Goal: Communication & Community: Ask a question

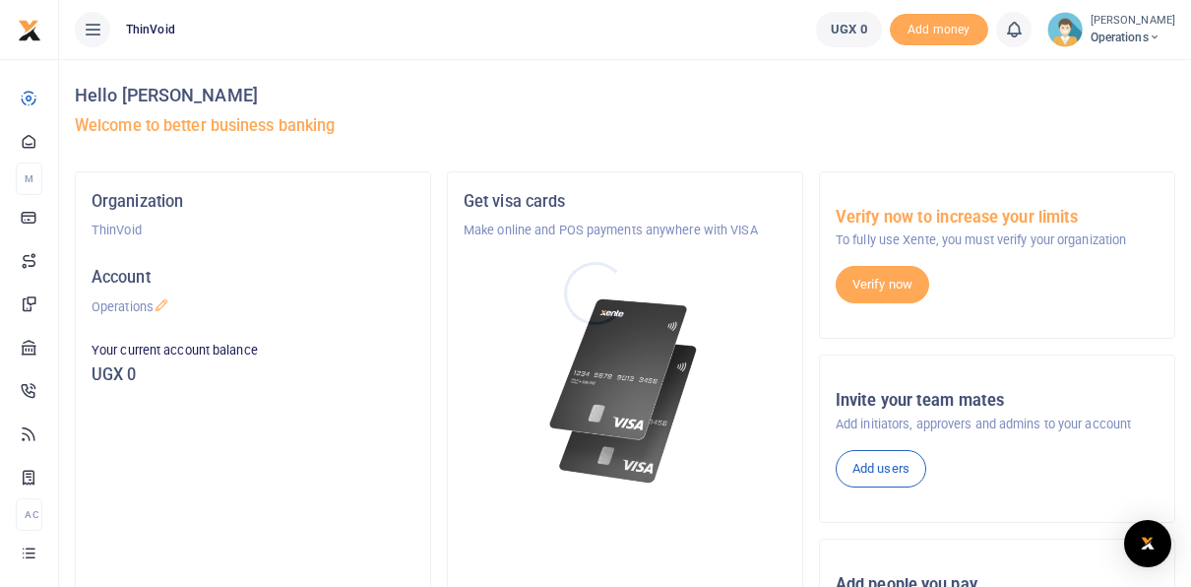
click at [1074, 220] on div at bounding box center [595, 293] width 1191 height 587
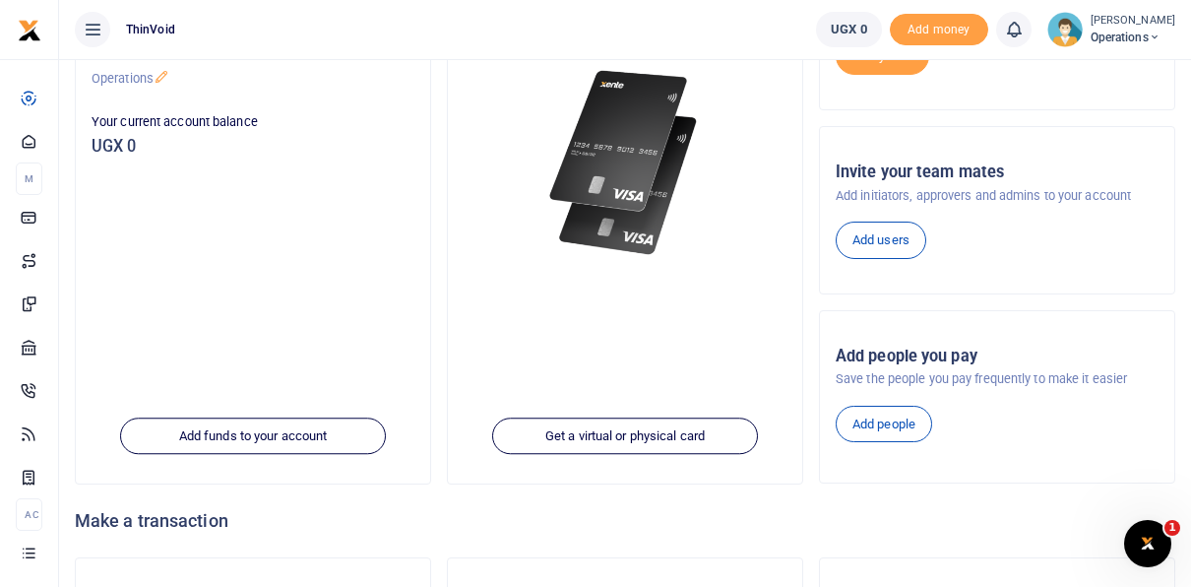
scroll to position [231, 0]
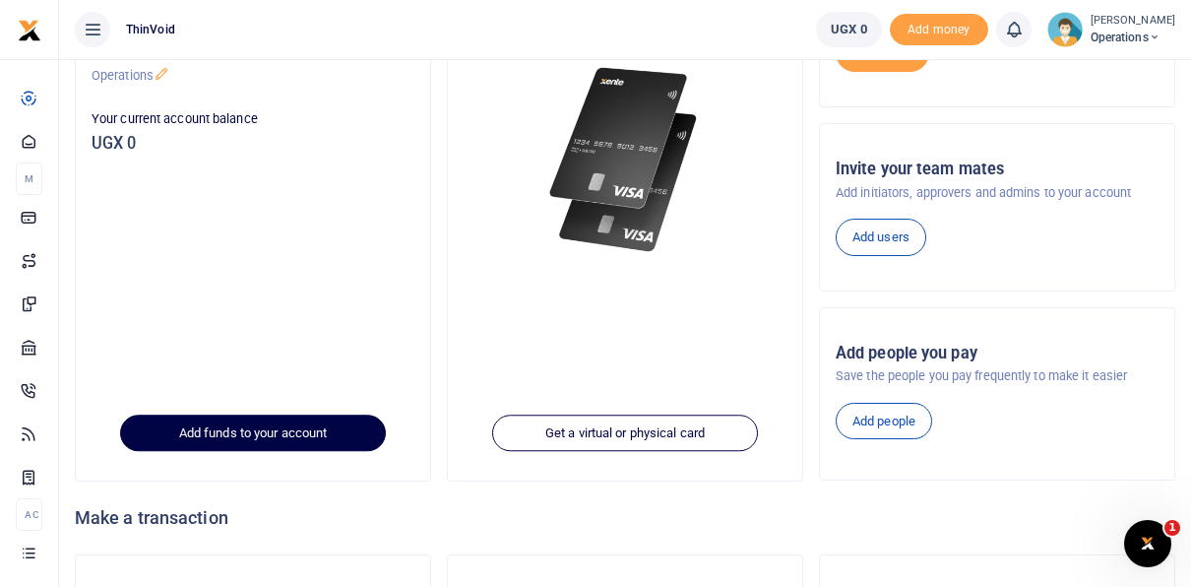
click at [250, 429] on link "Add funds to your account" at bounding box center [253, 432] width 266 height 37
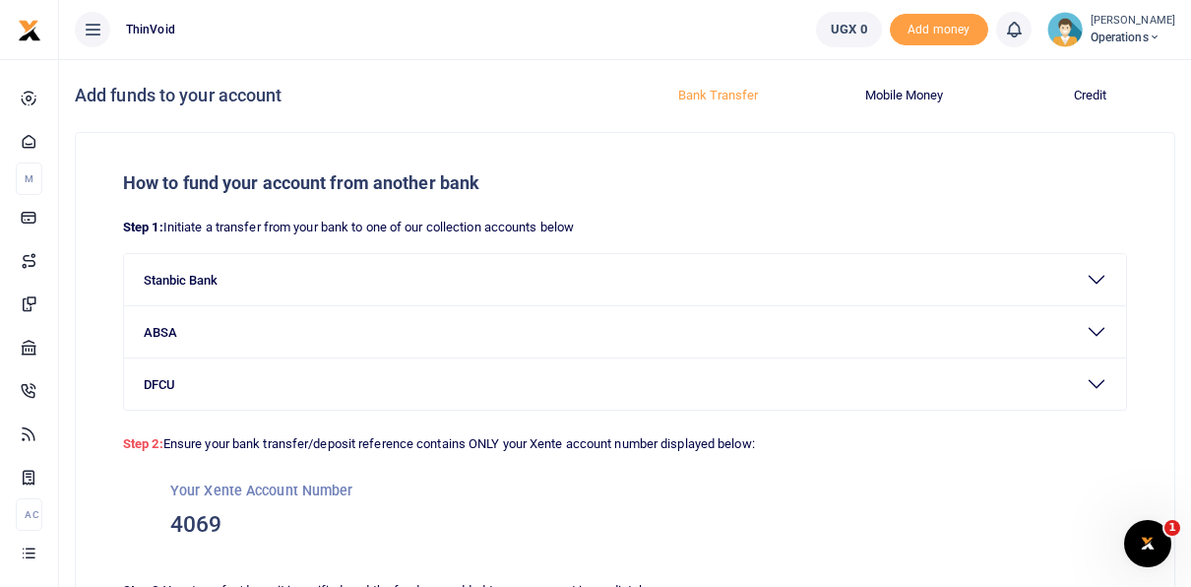
click at [888, 102] on button "Mobile Money" at bounding box center [904, 95] width 162 height 31
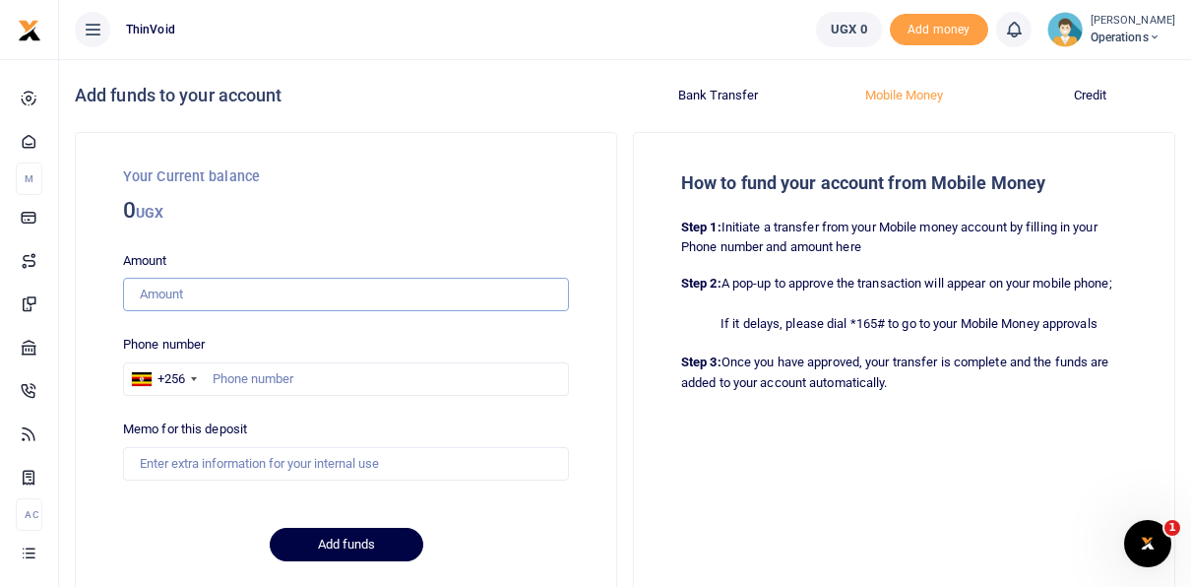
click at [246, 301] on input "Amount" at bounding box center [346, 294] width 446 height 33
type input "50,000"
click at [278, 382] on input "text" at bounding box center [346, 378] width 446 height 33
type input "775022805"
click at [283, 465] on input "Memo for this deposit" at bounding box center [346, 463] width 446 height 33
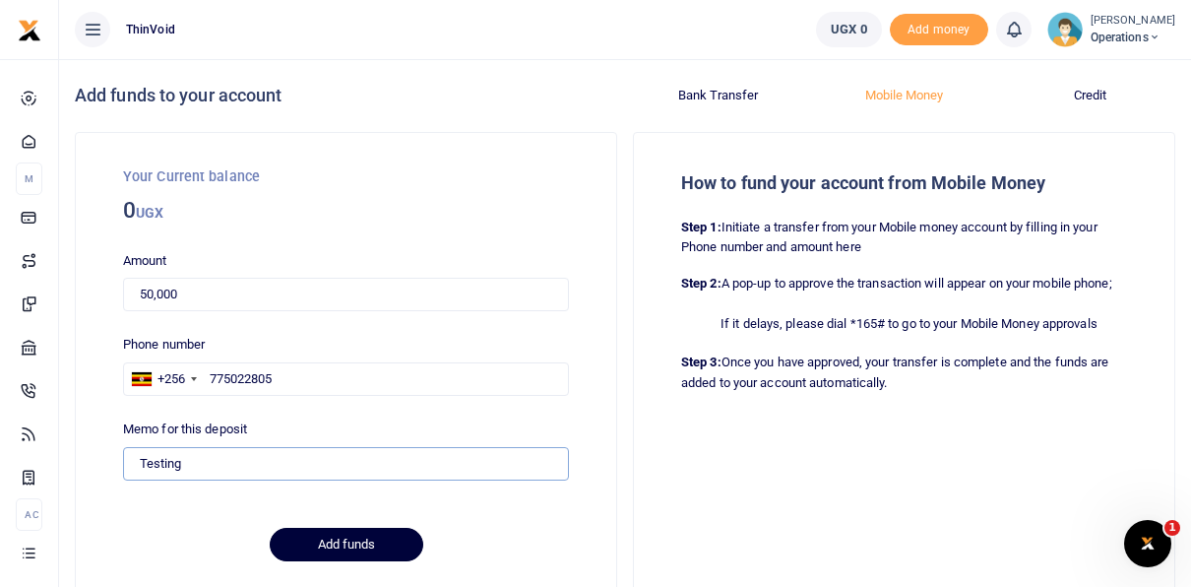
type input "Testing"
click at [330, 539] on button "Add funds" at bounding box center [347, 544] width 154 height 33
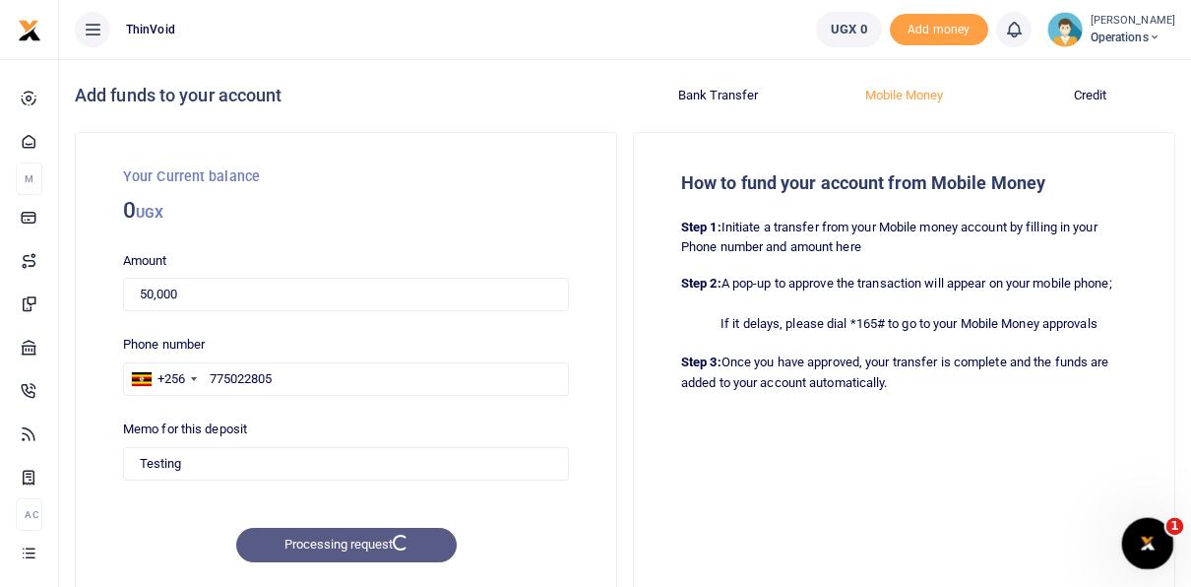
click at [1137, 543] on icon "Open Intercom Messenger" at bounding box center [1145, 541] width 32 height 32
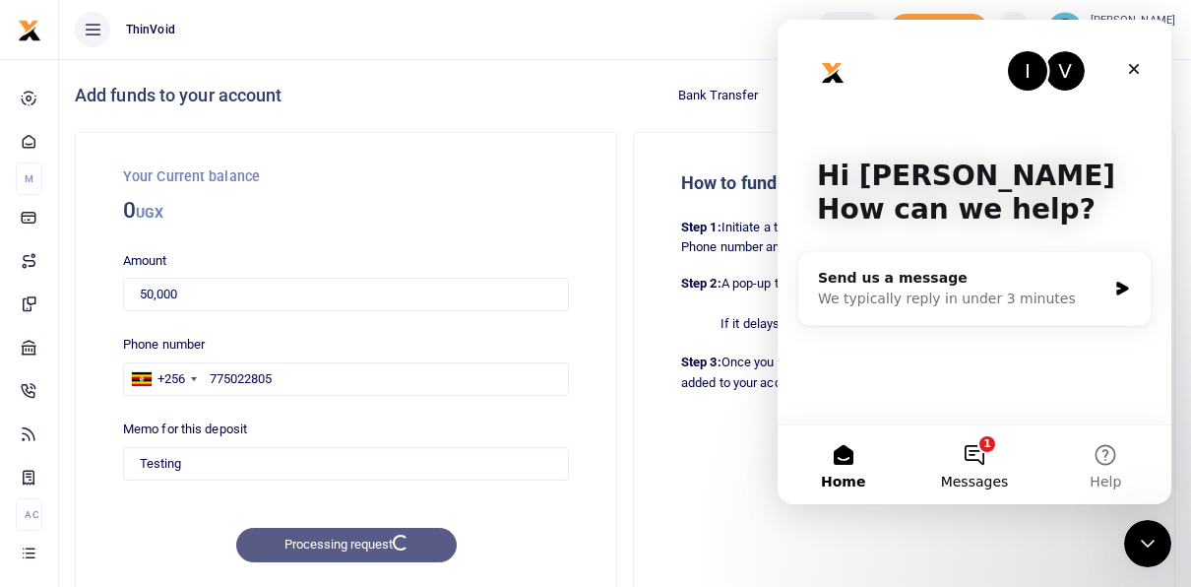
click at [957, 454] on button "1 Messages" at bounding box center [974, 464] width 131 height 79
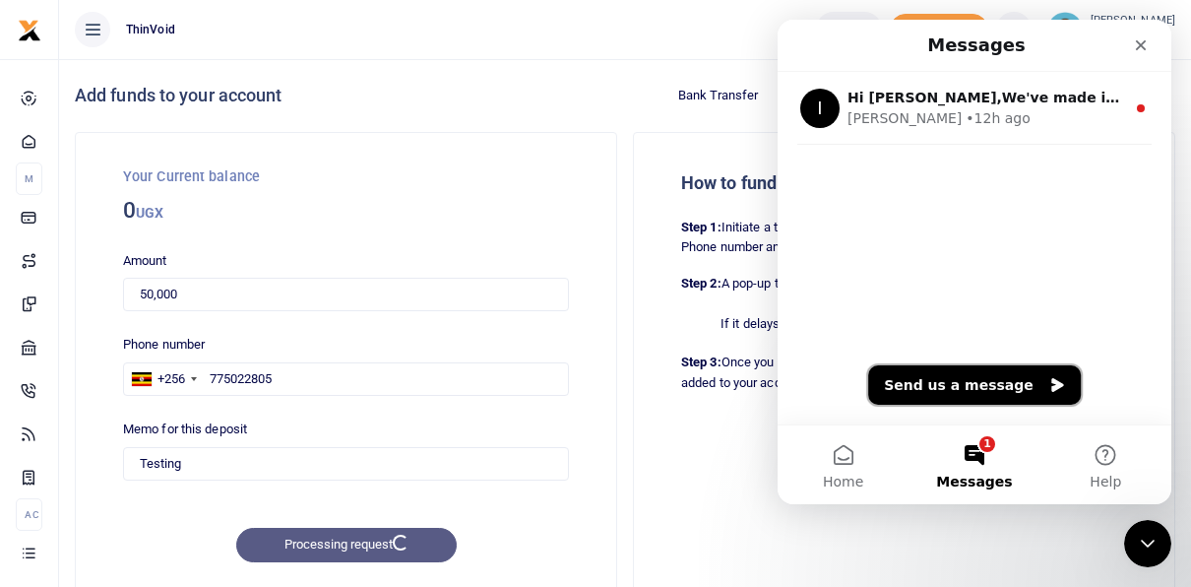
click at [948, 388] on button "Send us a message" at bounding box center [974, 384] width 213 height 39
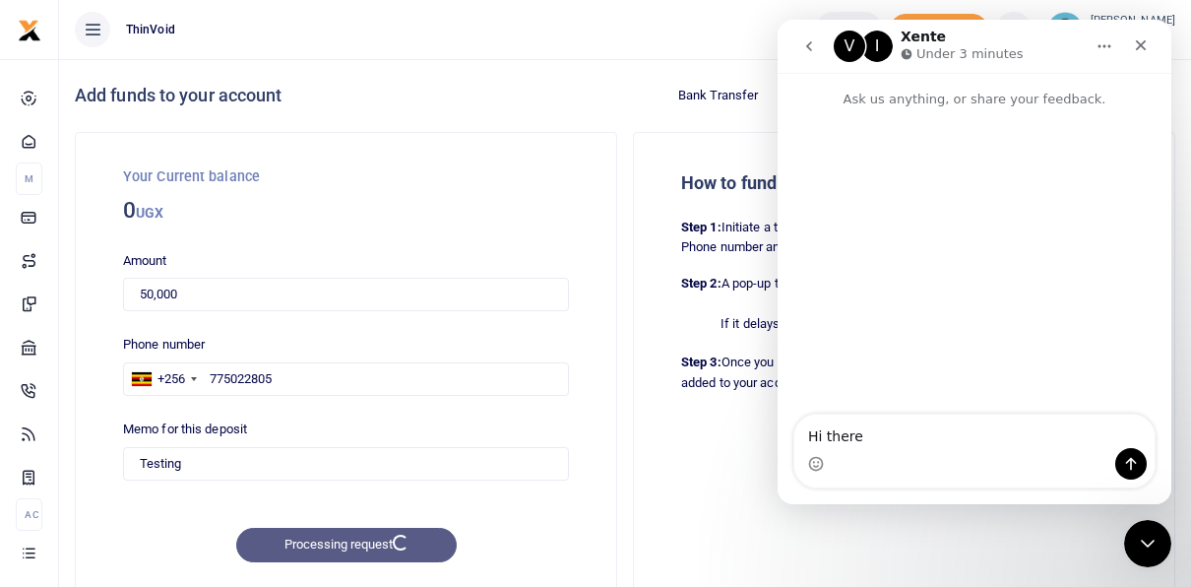
type textarea "Hi there."
type textarea "Anyon"
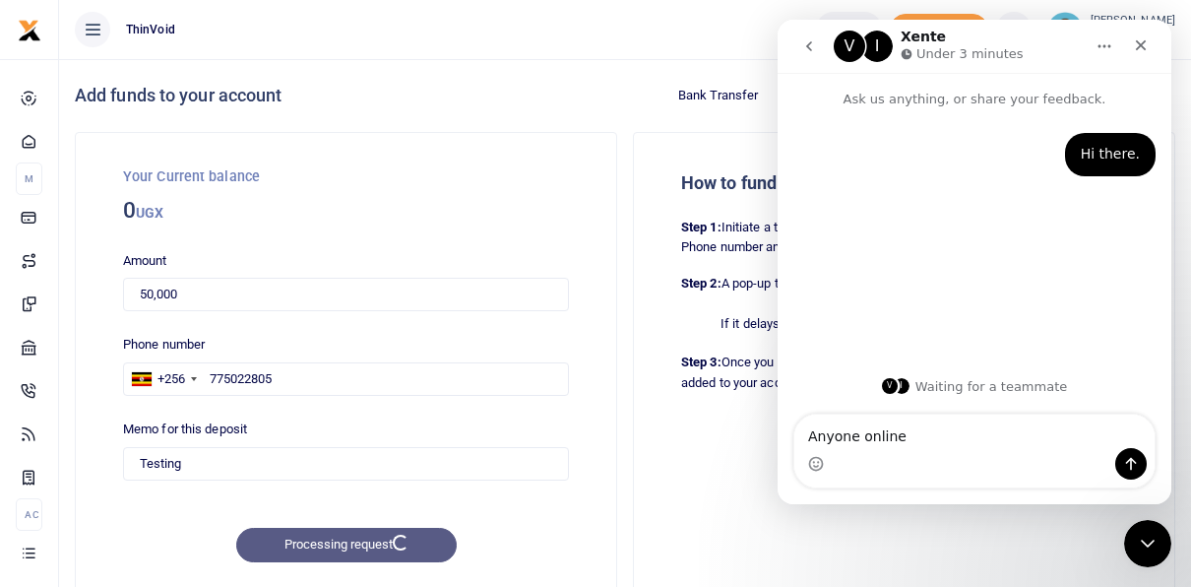
type textarea "Anyone online?"
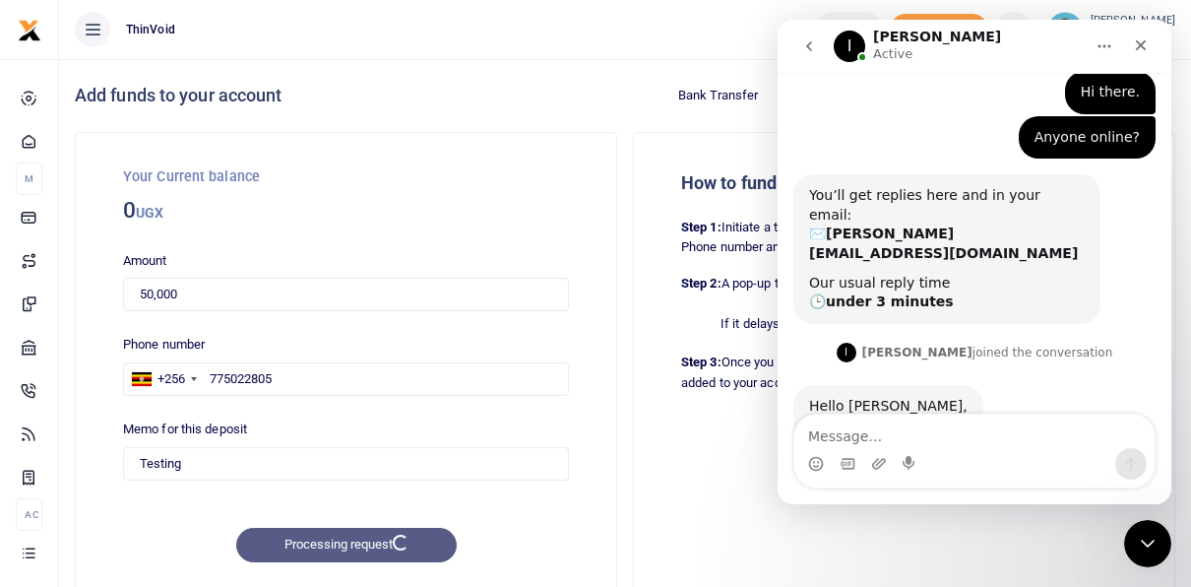
scroll to position [106, 0]
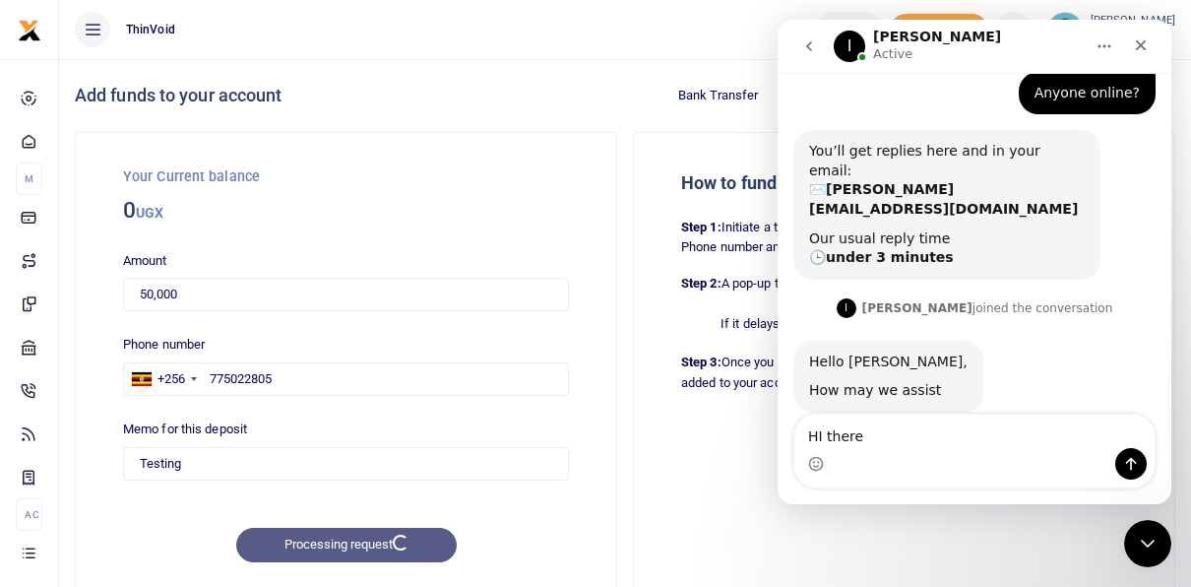
type textarea "HI there."
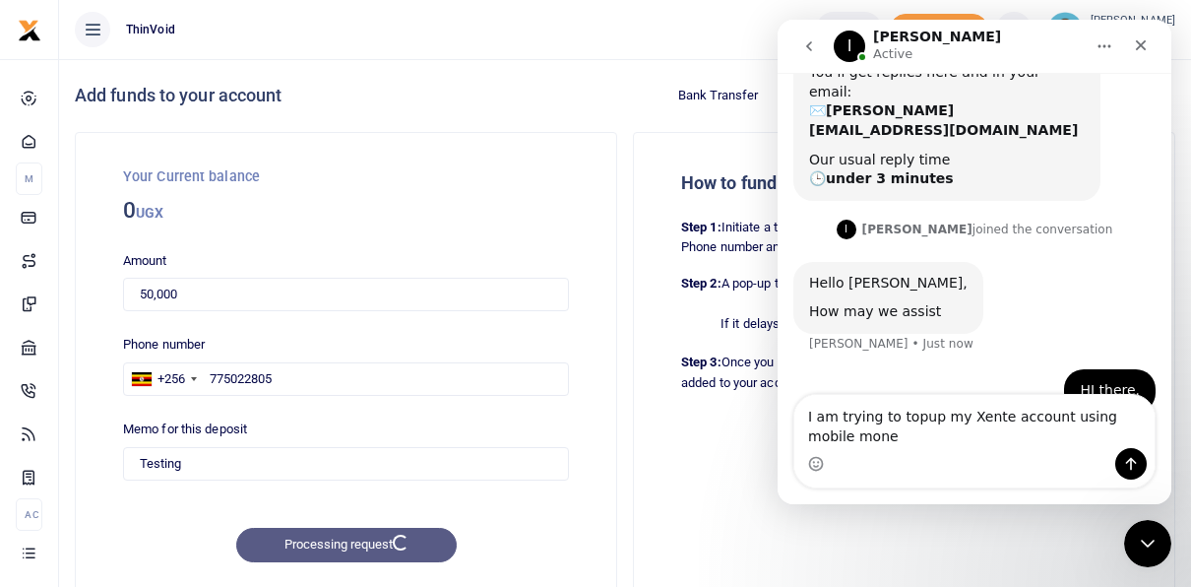
type textarea "I am trying to topup my Xente account using mobile money"
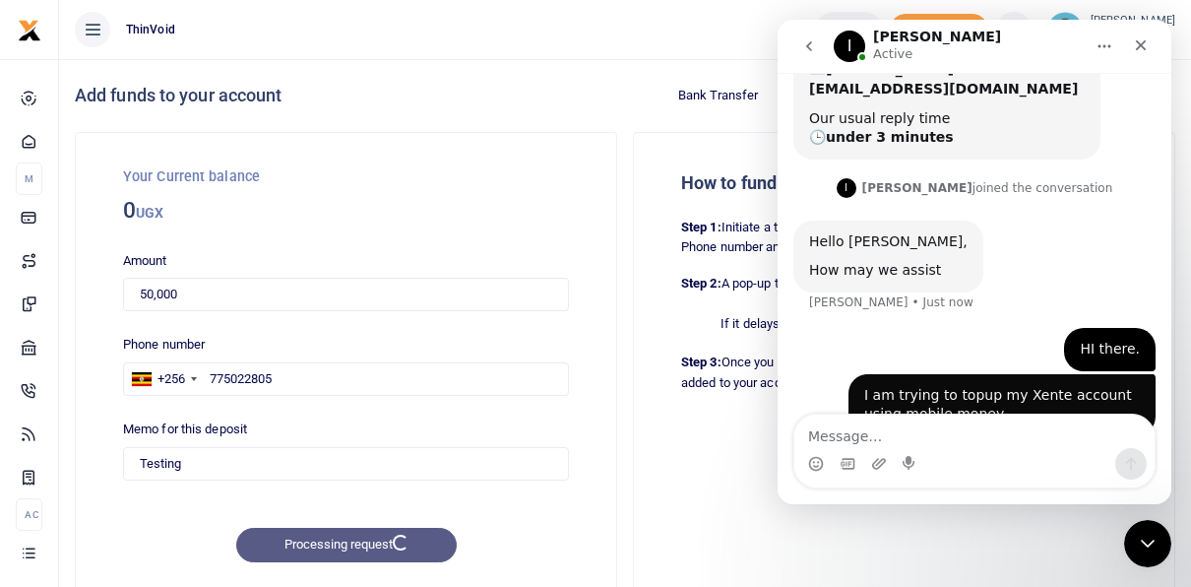
scroll to position [228, 0]
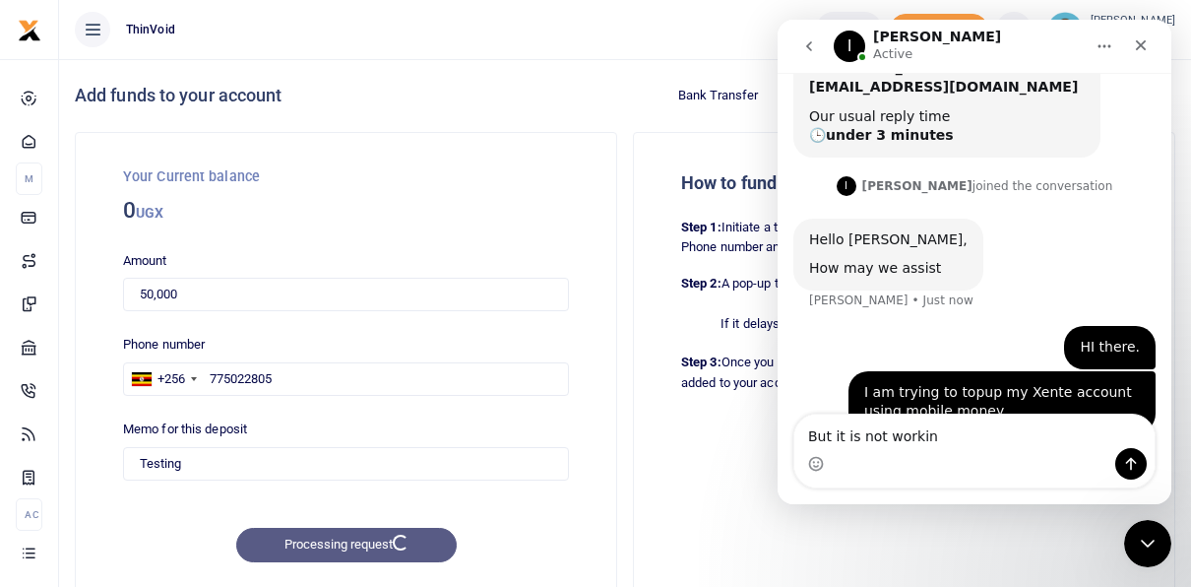
type textarea "But it is not working"
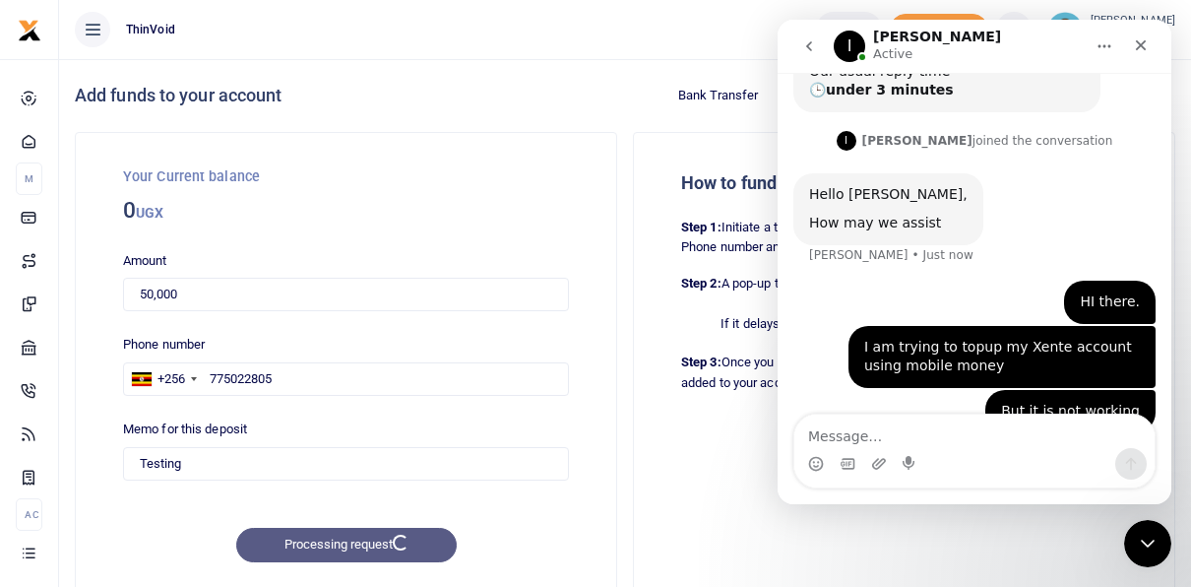
scroll to position [349, 0]
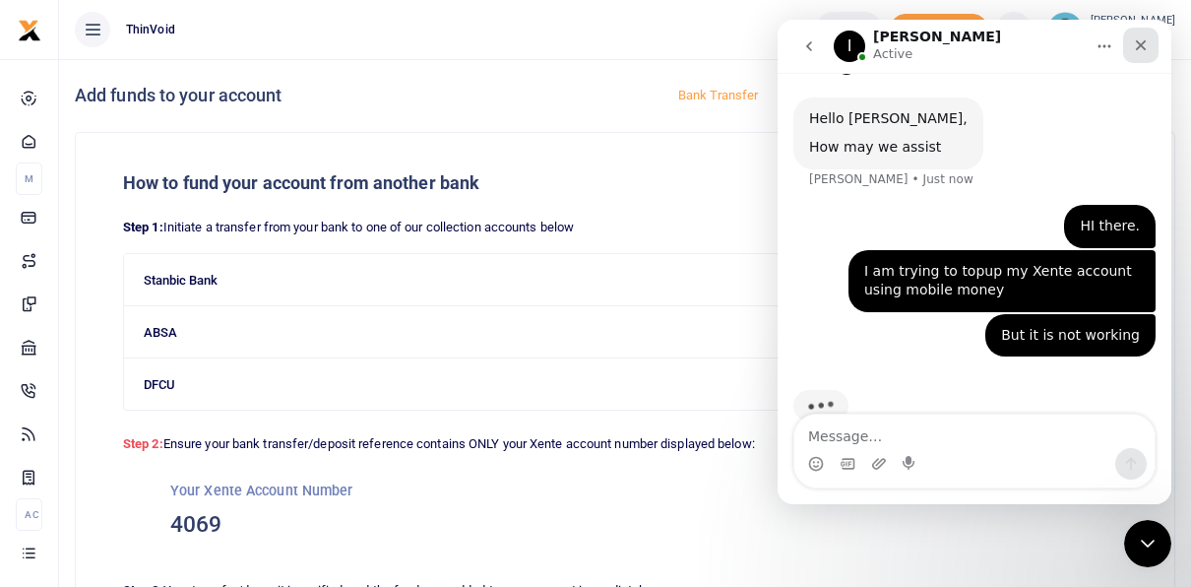
click at [1138, 48] on icon "Close" at bounding box center [1141, 45] width 11 height 11
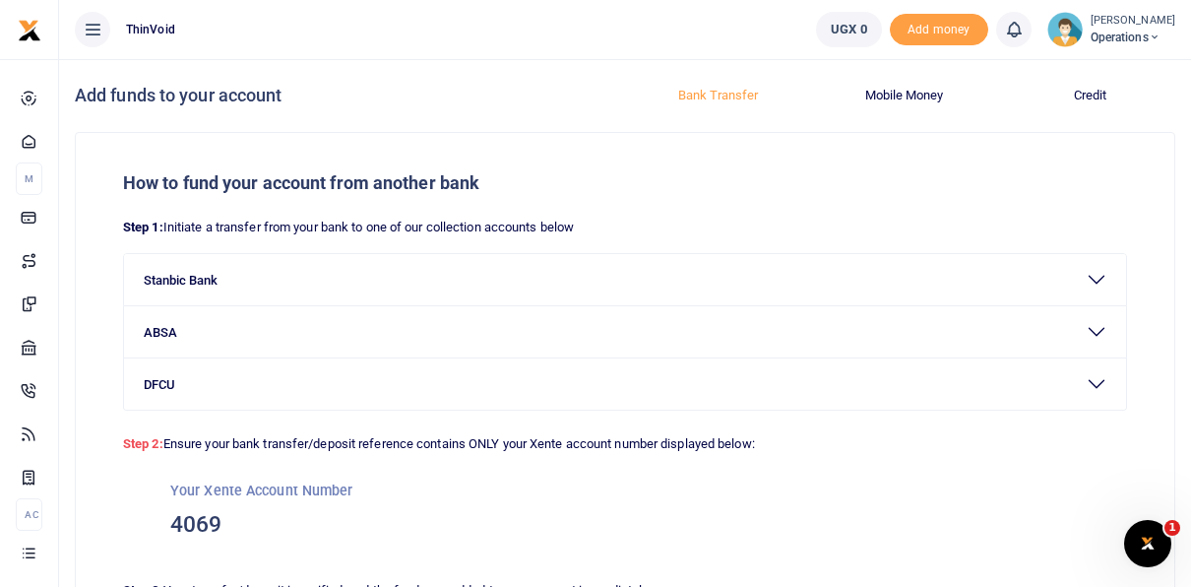
scroll to position [349, 0]
click at [882, 91] on button "Mobile Money" at bounding box center [904, 95] width 162 height 31
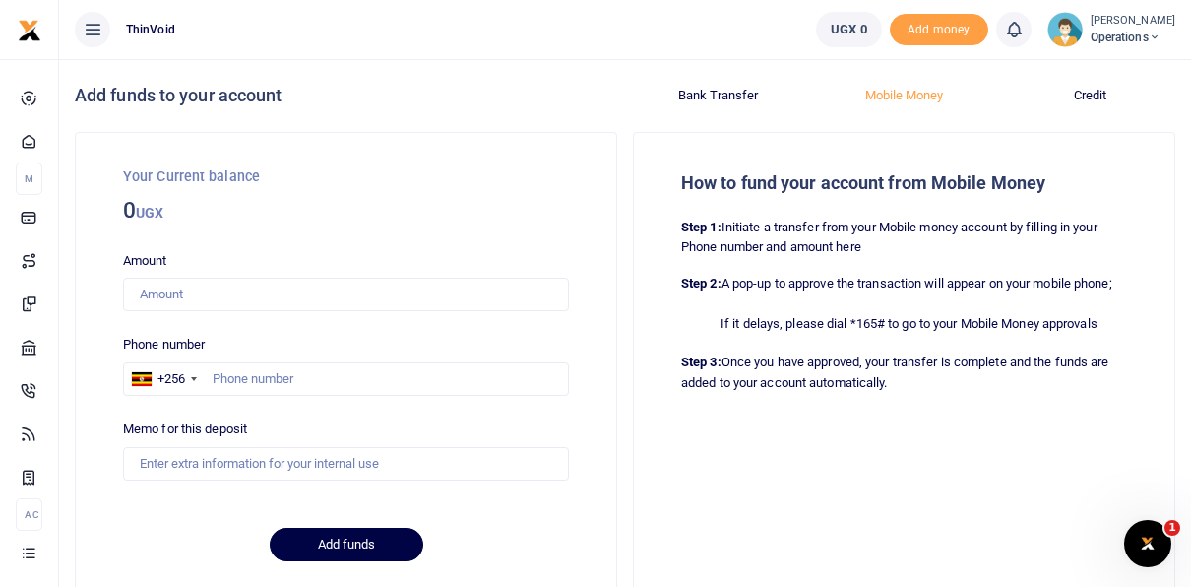
click at [243, 311] on div "Amount Amount is required. Phone number +256 Uganda +256 Memo for this deposit" at bounding box center [346, 365] width 462 height 229
click at [222, 295] on input "Amount" at bounding box center [346, 294] width 446 height 33
type input "30,000"
click at [257, 380] on input "text" at bounding box center [346, 378] width 446 height 33
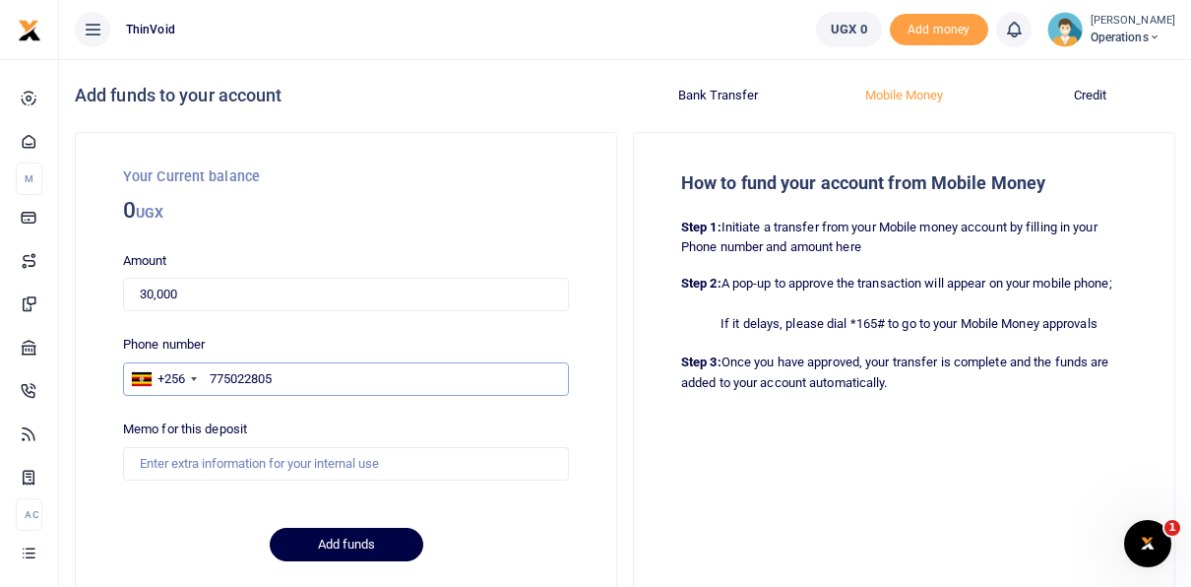
type input "775022805"
click at [283, 476] on input "Memo for this deposit" at bounding box center [346, 463] width 446 height 33
type input "Testing"
click at [344, 554] on button "Add funds" at bounding box center [347, 544] width 154 height 33
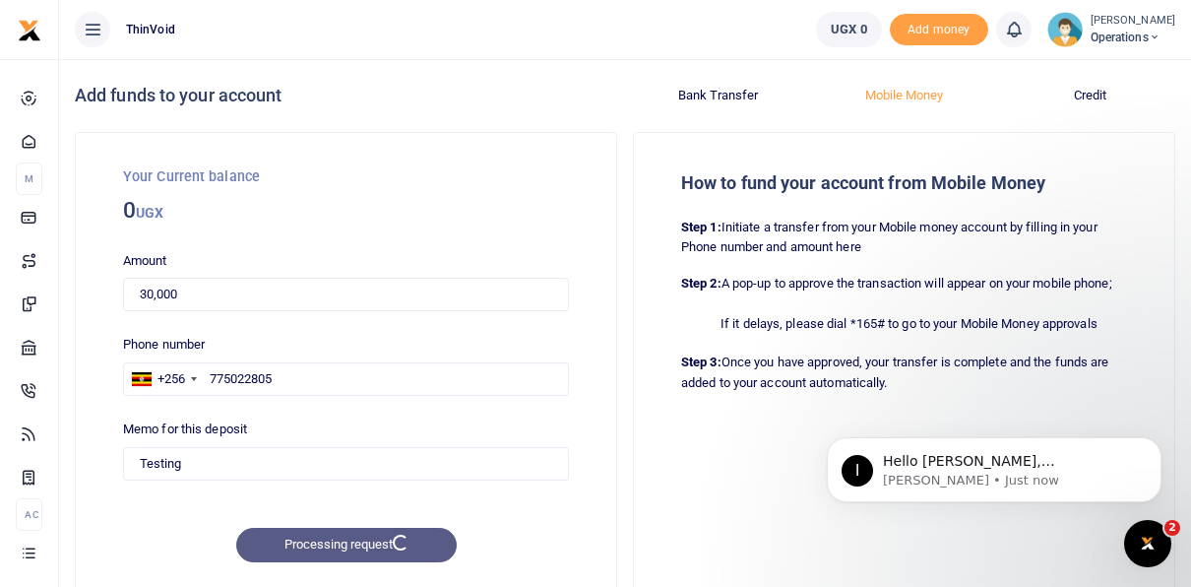
scroll to position [419, 0]
click at [1002, 460] on p "Hello Joseph, Unfortunately, that feature is still under development and has no…" at bounding box center [1010, 462] width 254 height 20
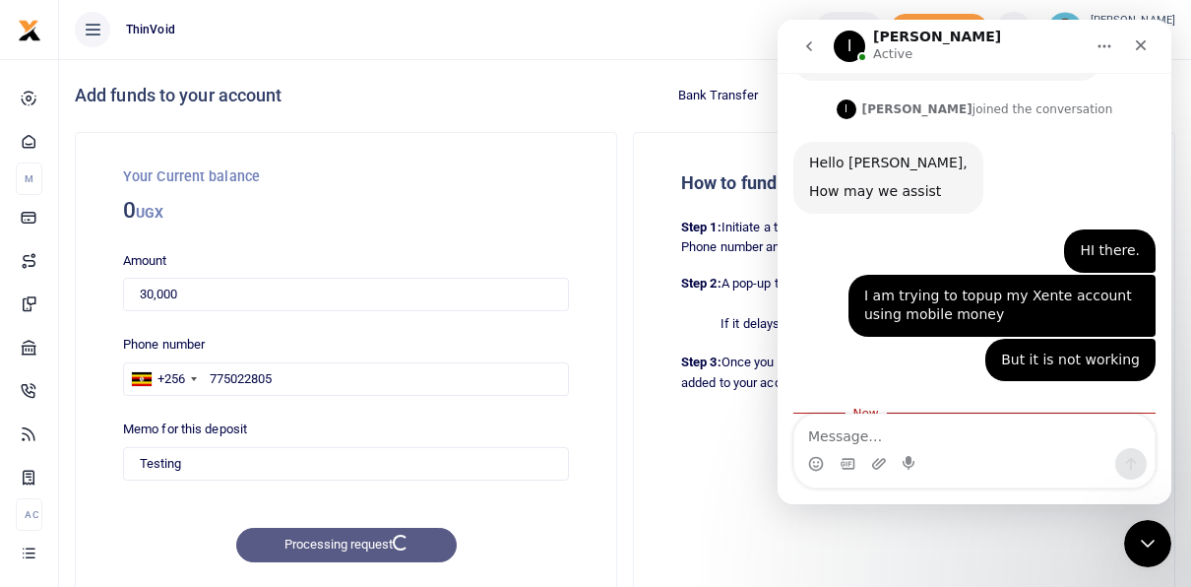
scroll to position [452, 0]
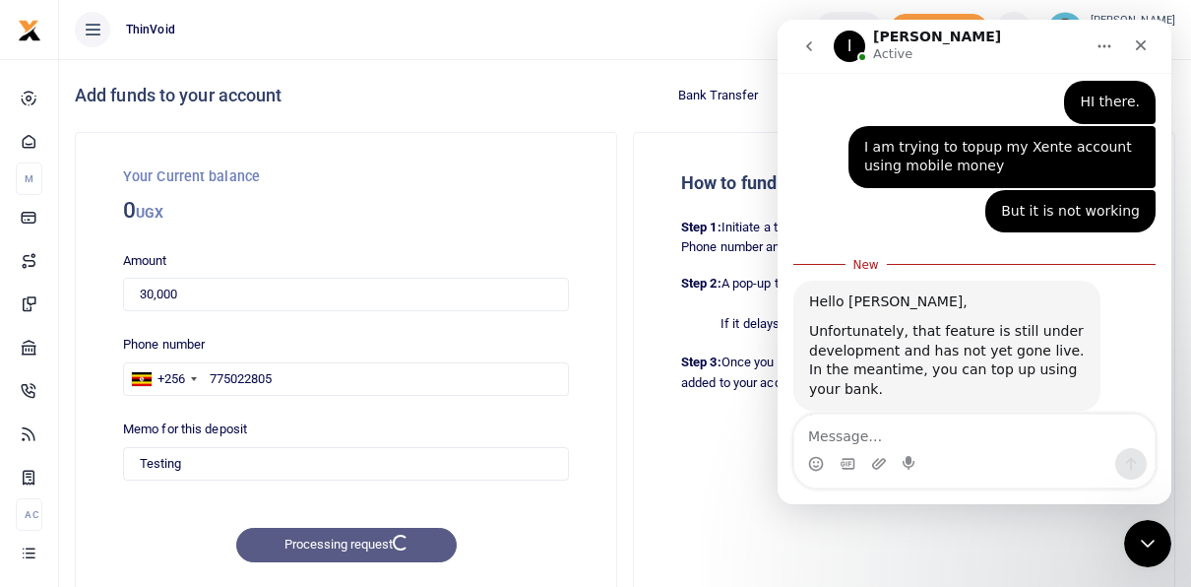
click at [840, 447] on textarea "Message…" at bounding box center [974, 430] width 360 height 33
type textarea "Oh, okay"
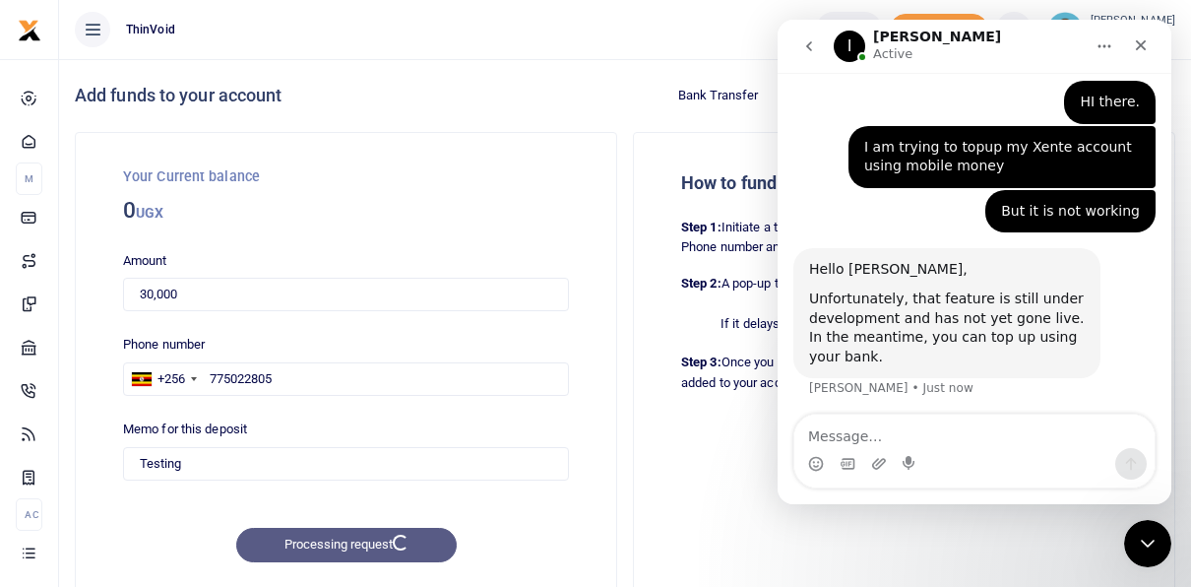
scroll to position [478, 0]
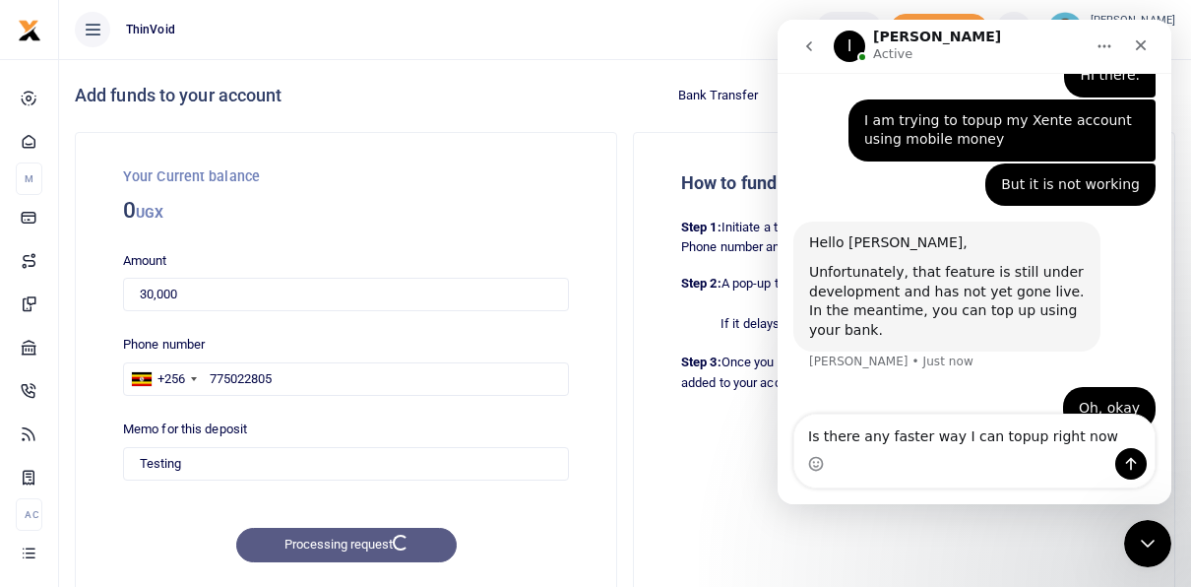
type textarea "Is there any faster way I can topup right now?"
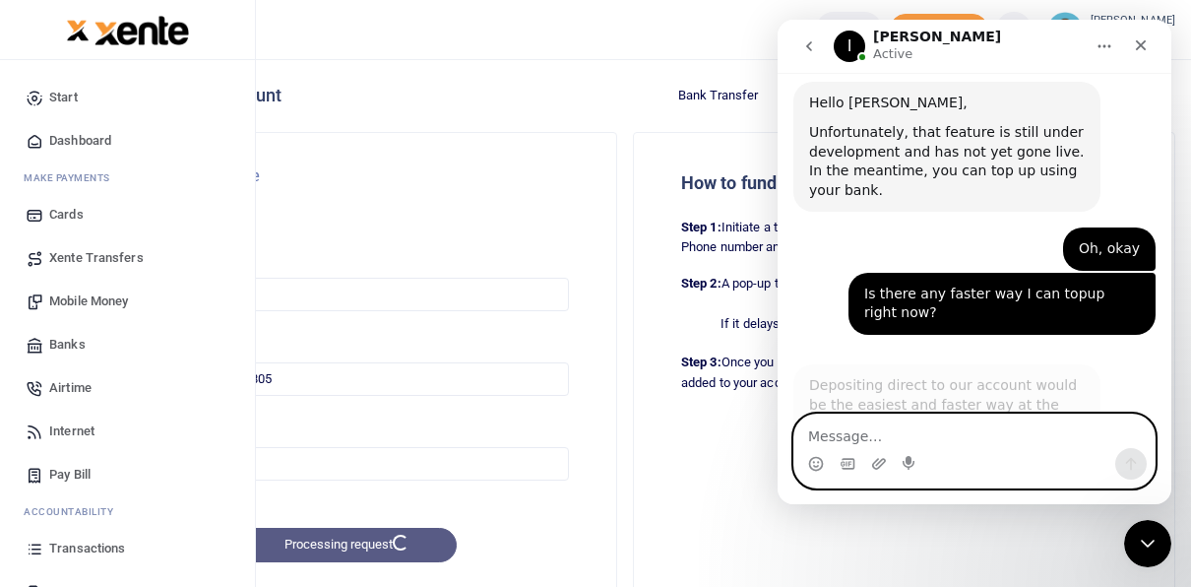
scroll to position [620, 0]
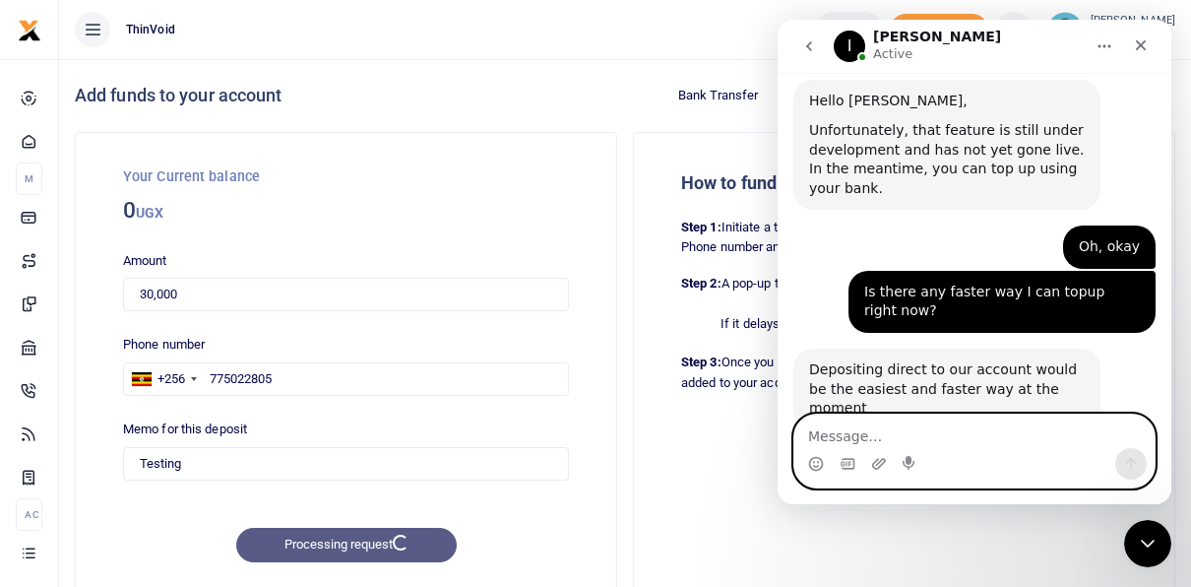
click at [822, 429] on textarea "Message…" at bounding box center [974, 430] width 360 height 33
type textarea "Okay."
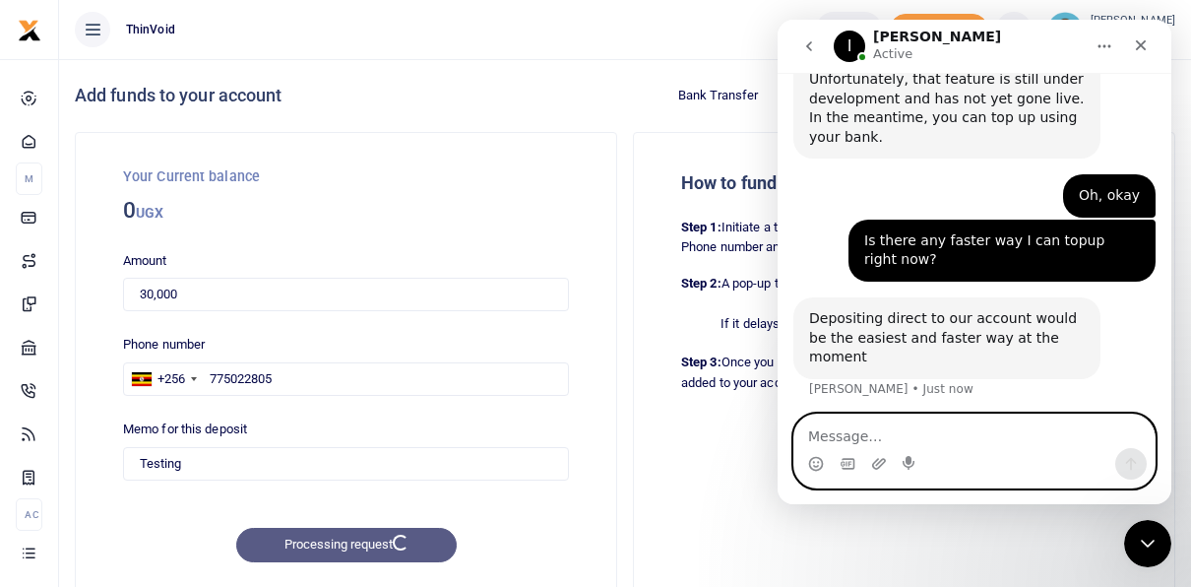
scroll to position [679, 0]
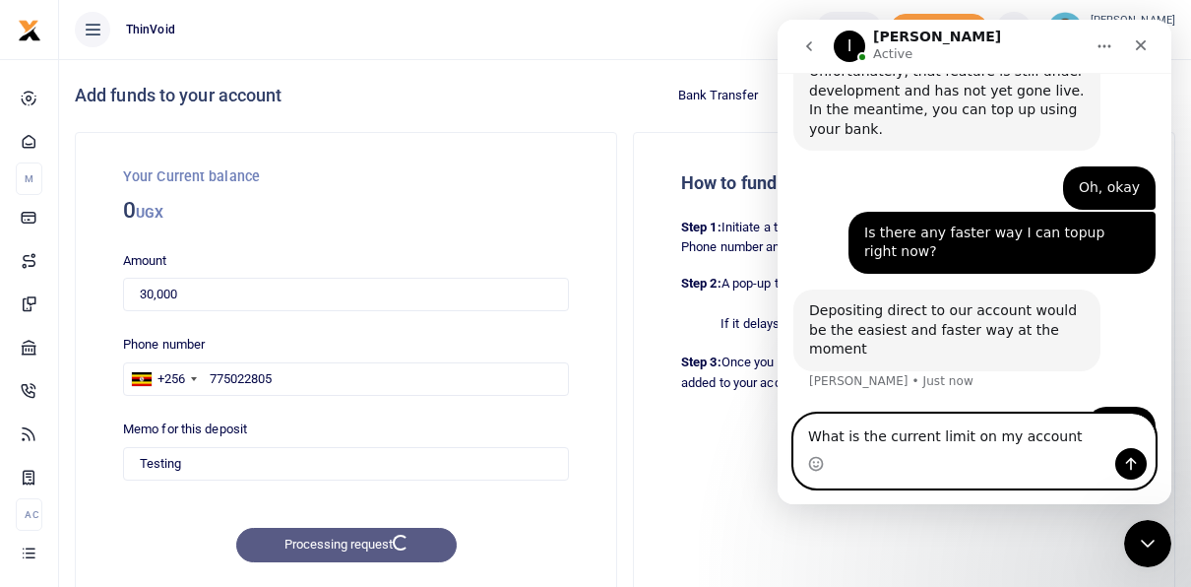
type textarea "What is the current limit on my account?"
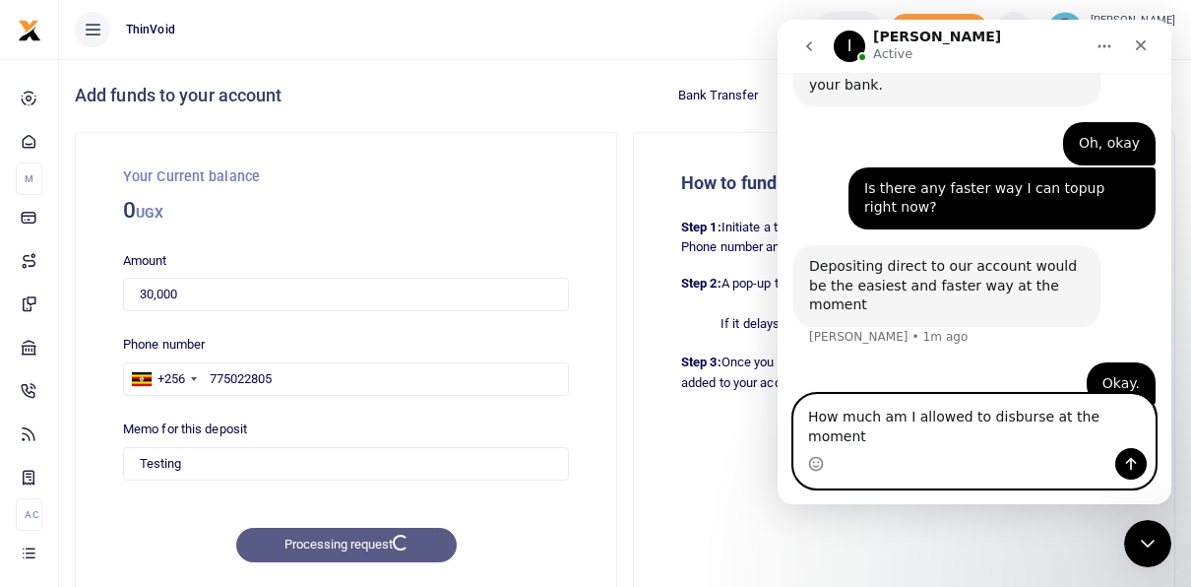
type textarea "How much am I allowed to disburse at the moment?"
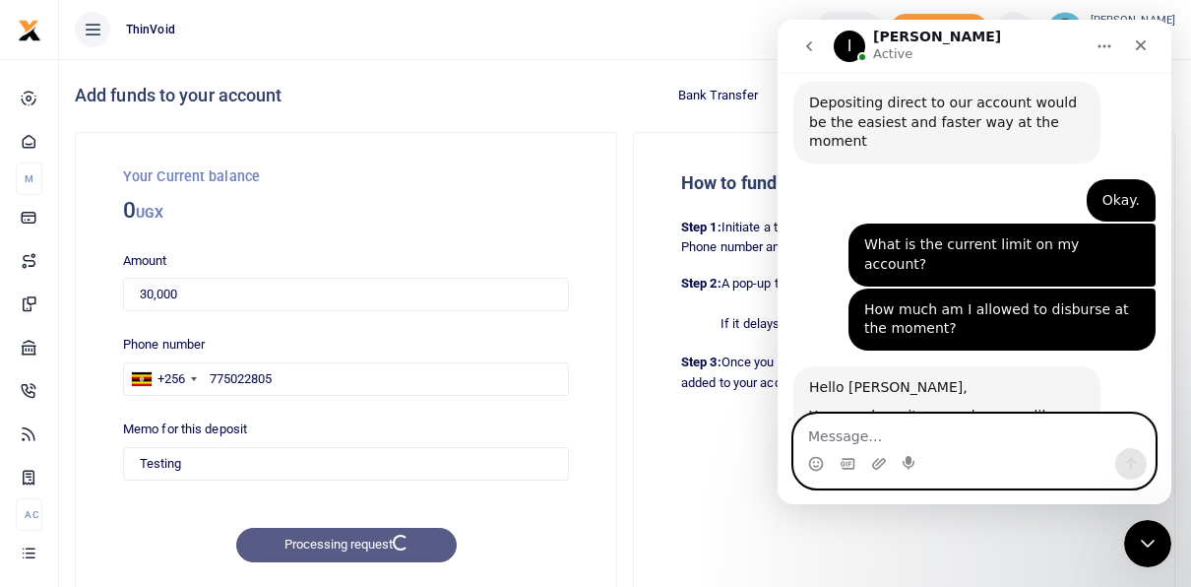
scroll to position [895, 0]
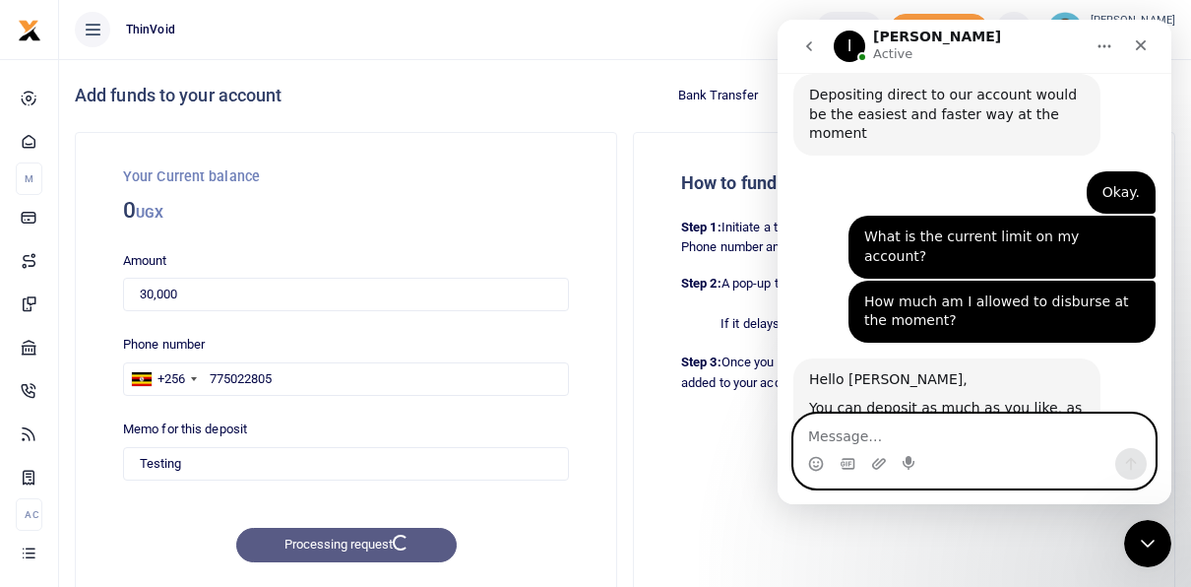
click at [952, 443] on textarea "Message…" at bounding box center [974, 430] width 360 height 33
type textarea "I"
type textarea "Is there a disbursement limit?"
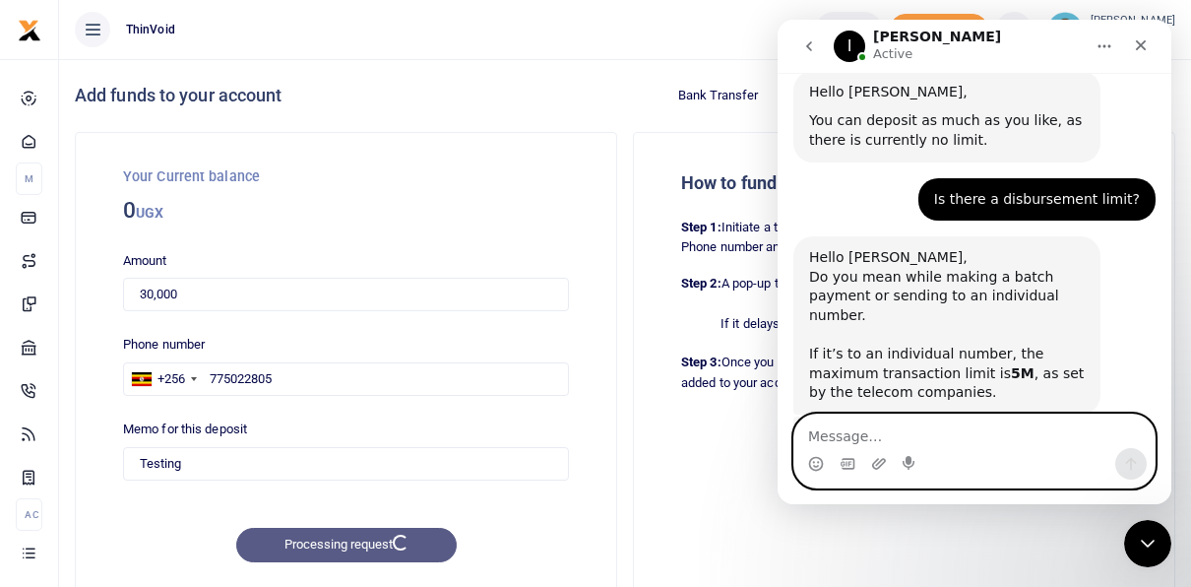
scroll to position [1192, 0]
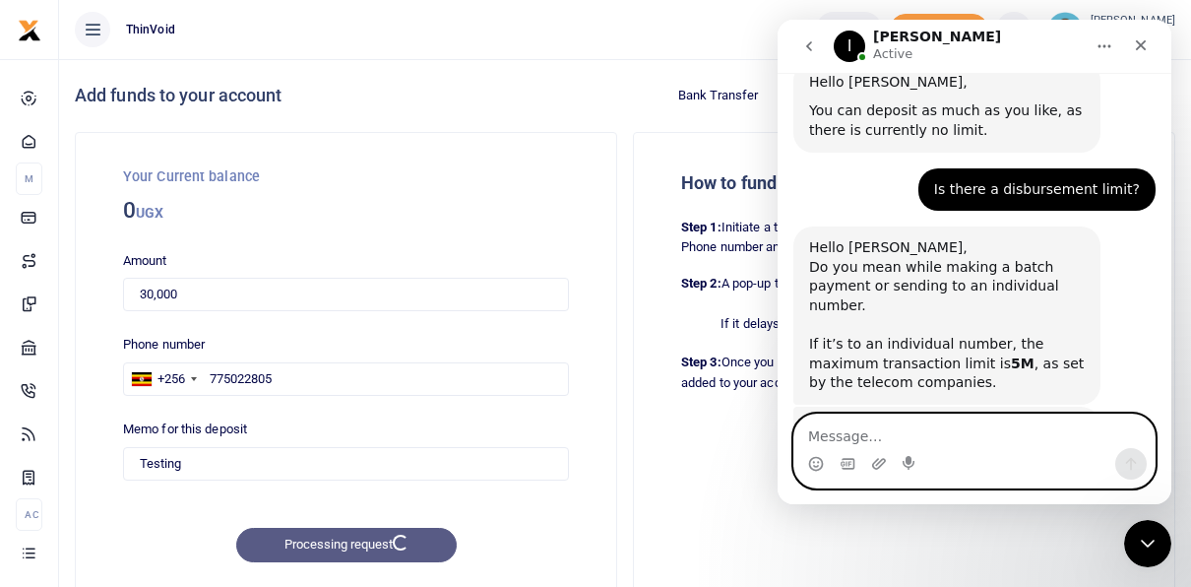
click at [858, 431] on textarea "Message…" at bounding box center [974, 430] width 360 height 33
type textarea "Okay."
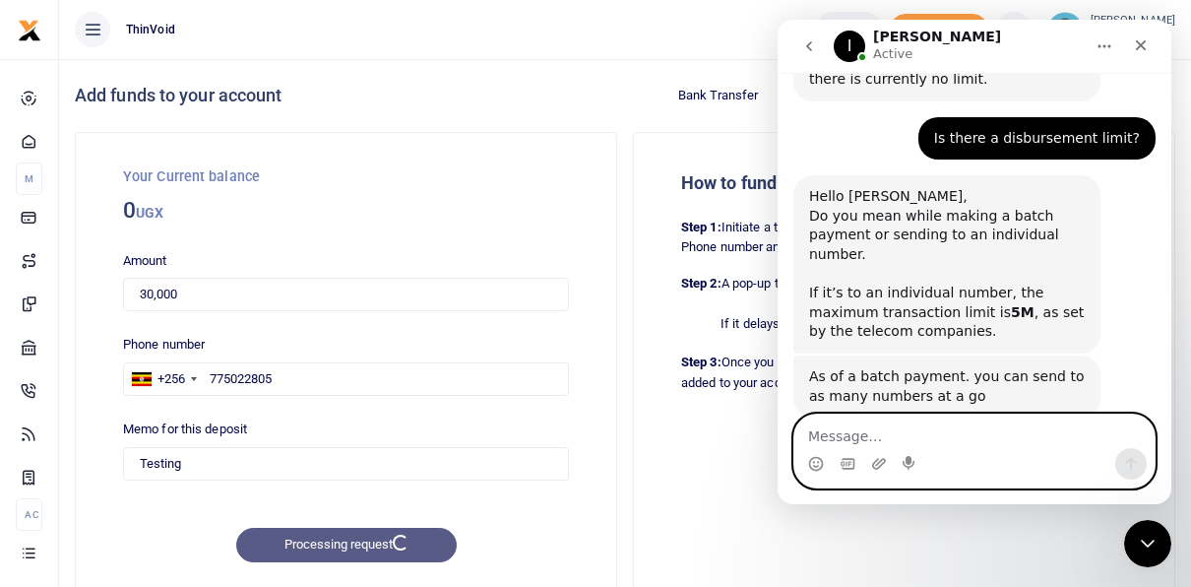
scroll to position [1251, 0]
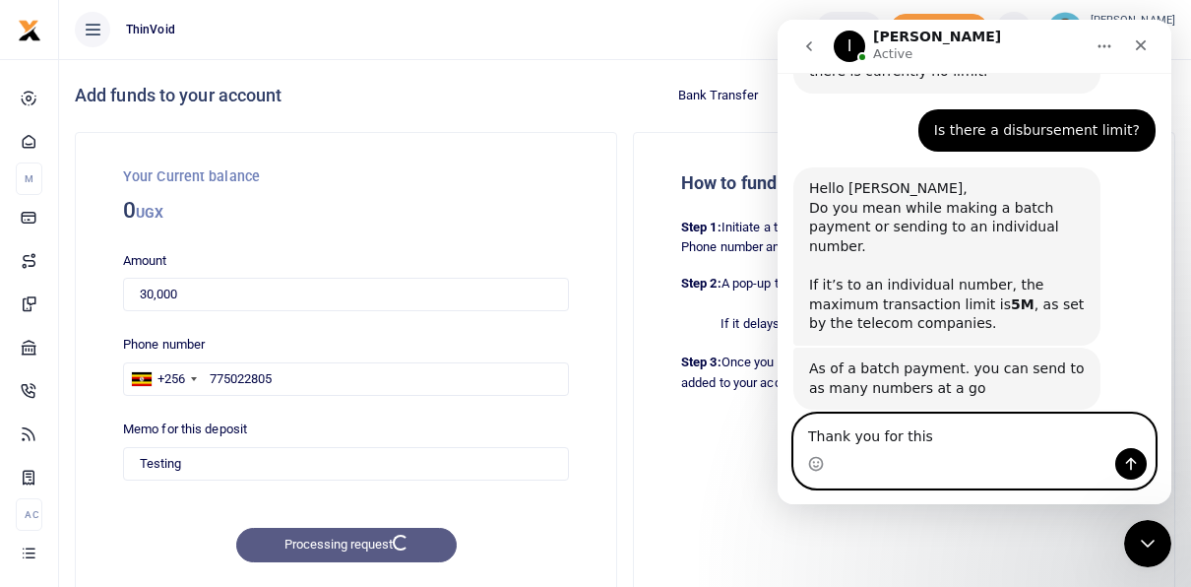
type textarea "Thank you for this."
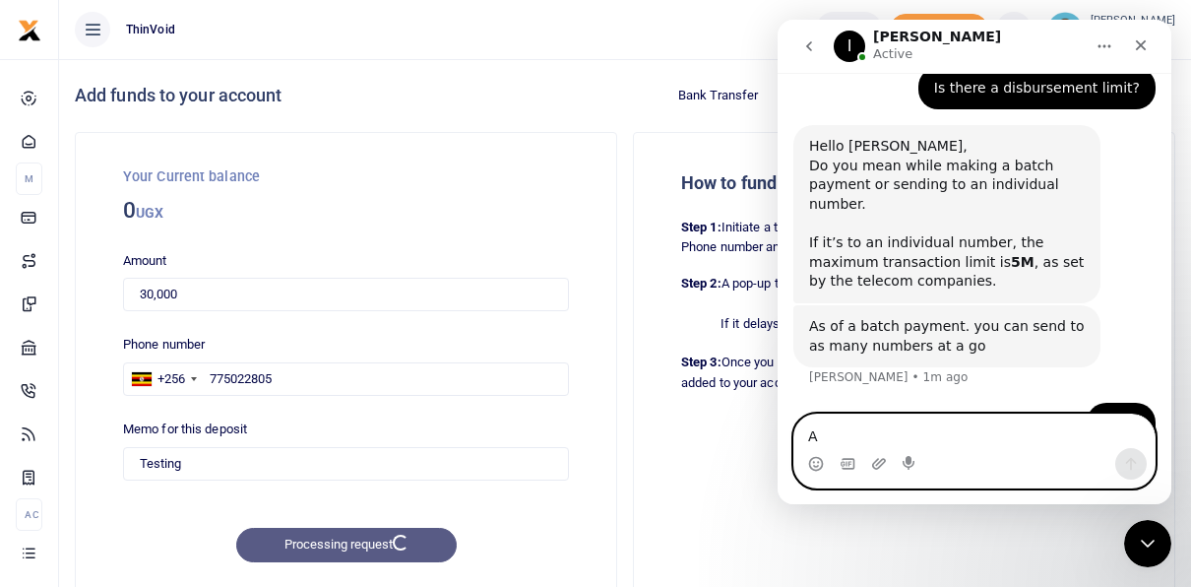
scroll to position [1295, 0]
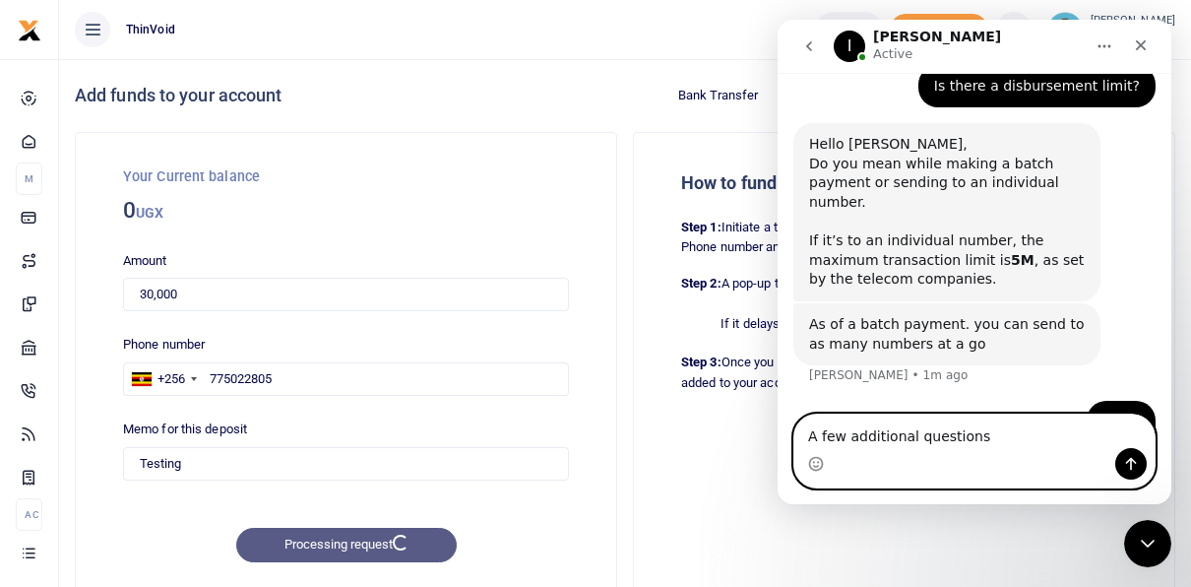
type textarea "A few additional questions."
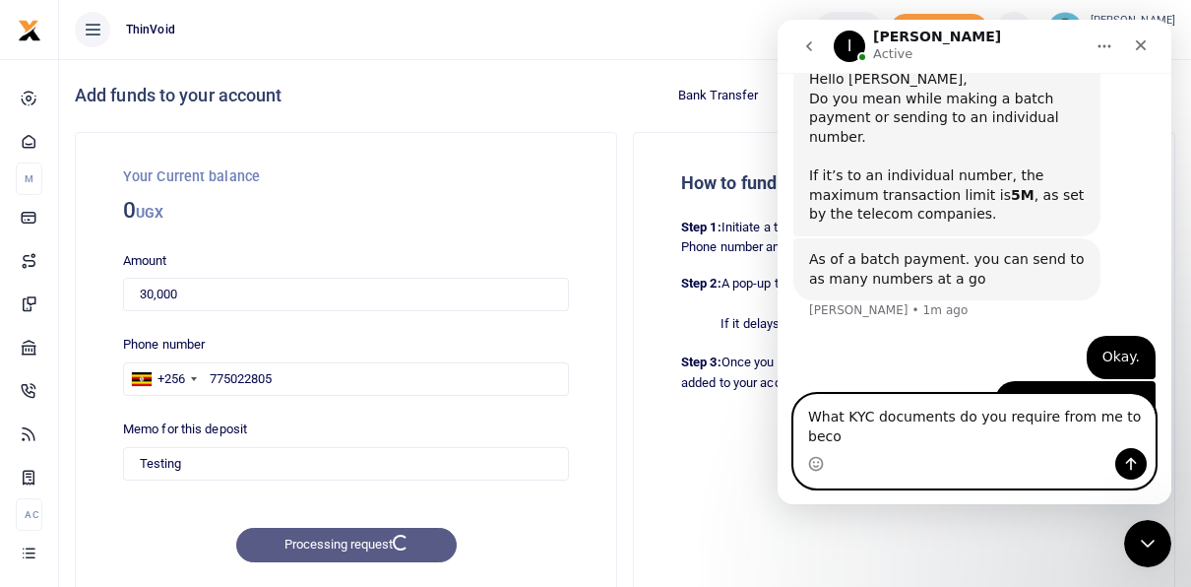
scroll to position [1341, 0]
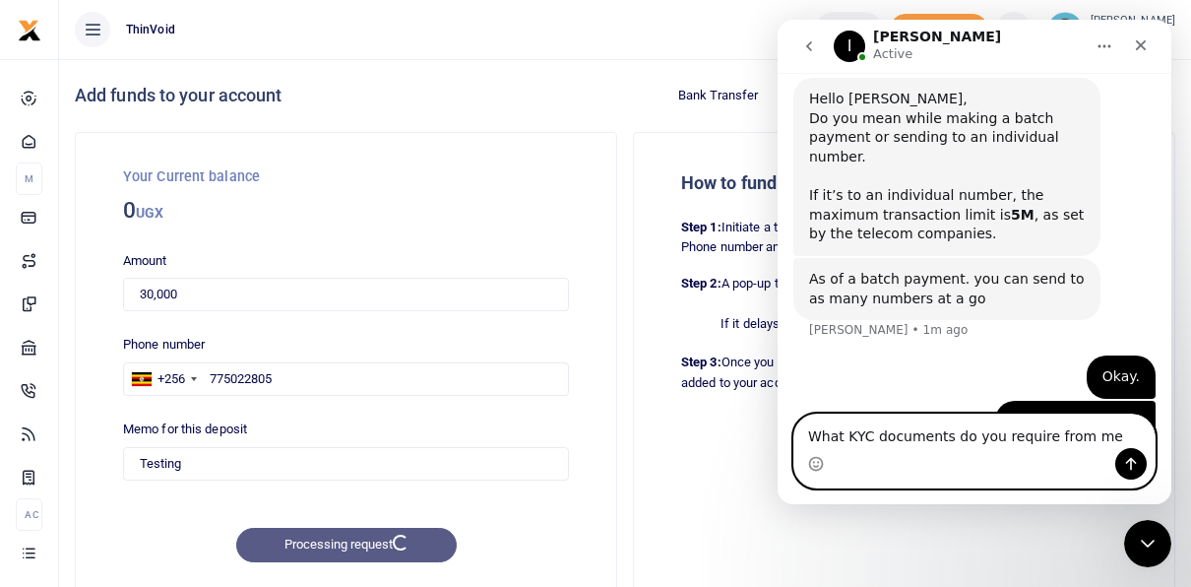
type textarea "What KYC documents do you require from me?"
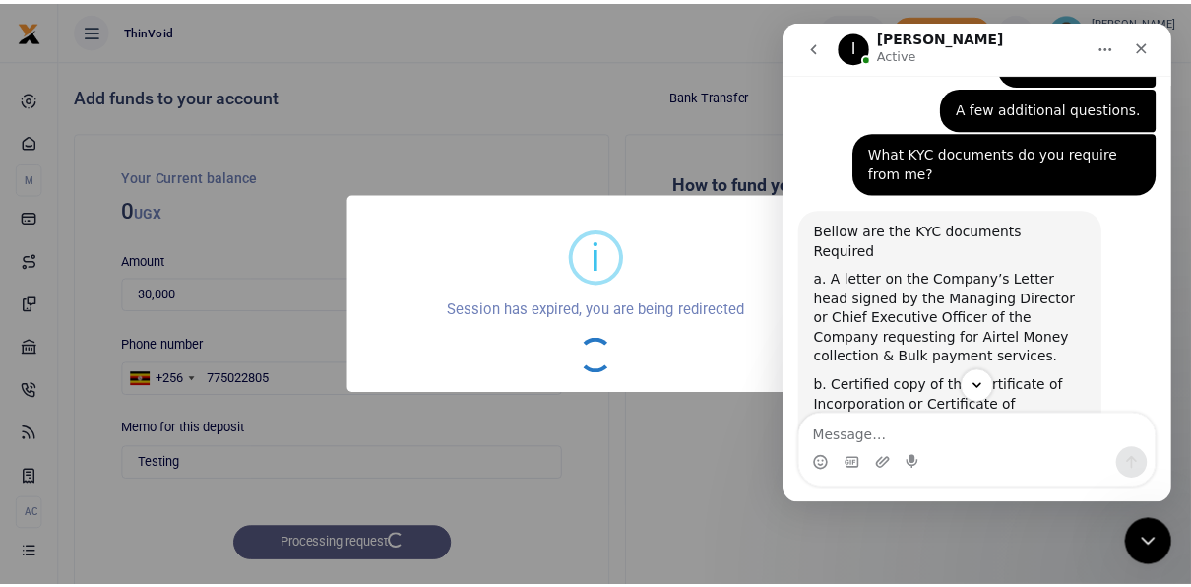
scroll to position [1649, 0]
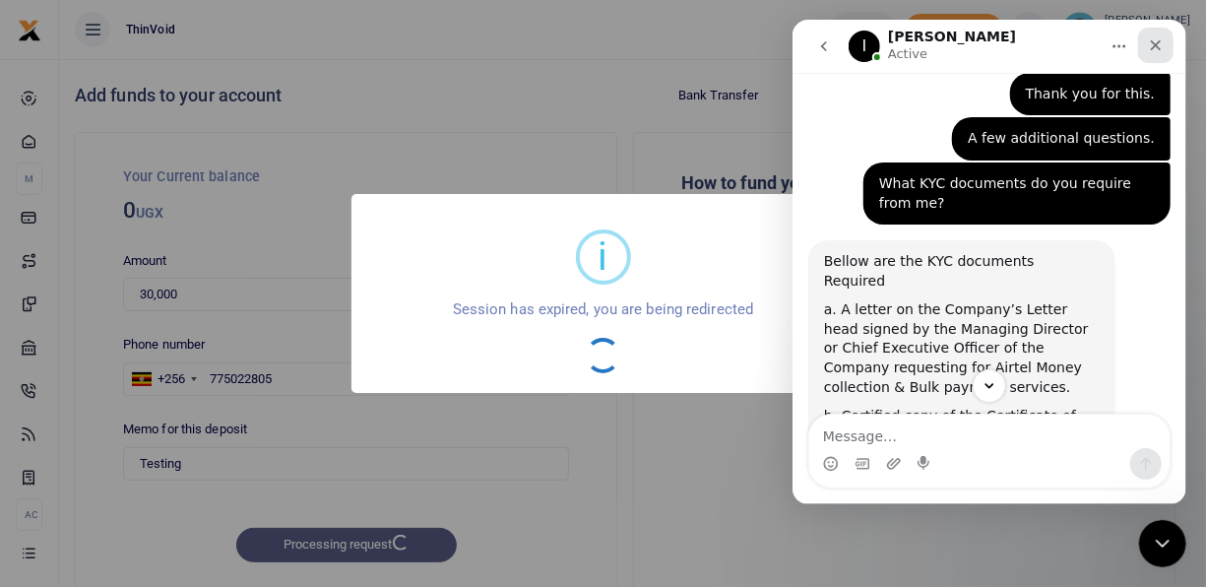
click at [1154, 43] on icon "Close" at bounding box center [1155, 45] width 16 height 16
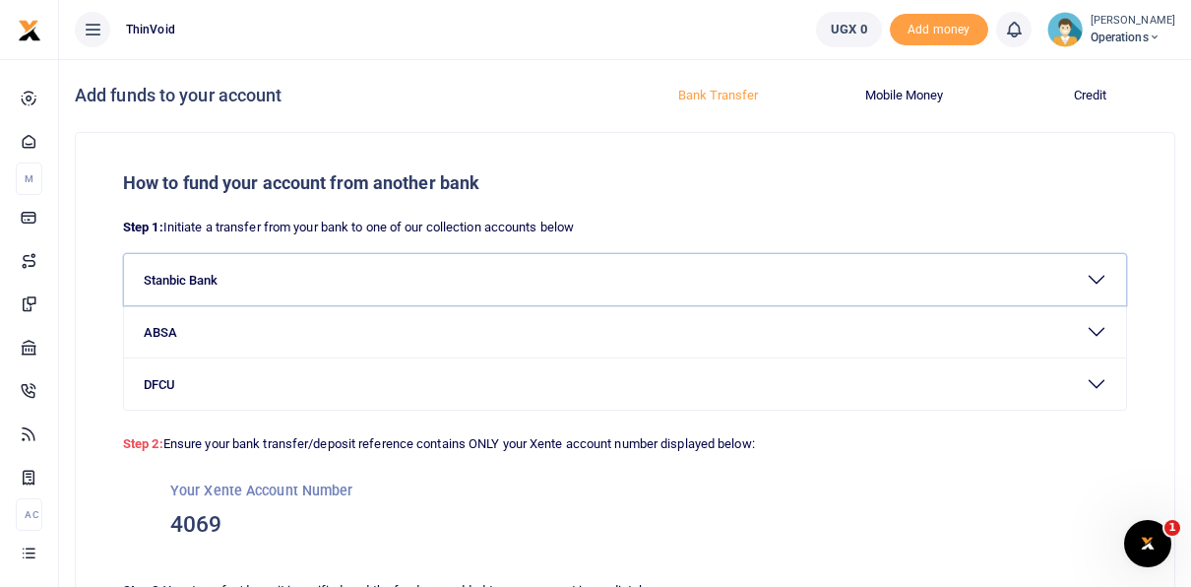
click at [249, 288] on button "Stanbic Bank" at bounding box center [625, 279] width 1002 height 51
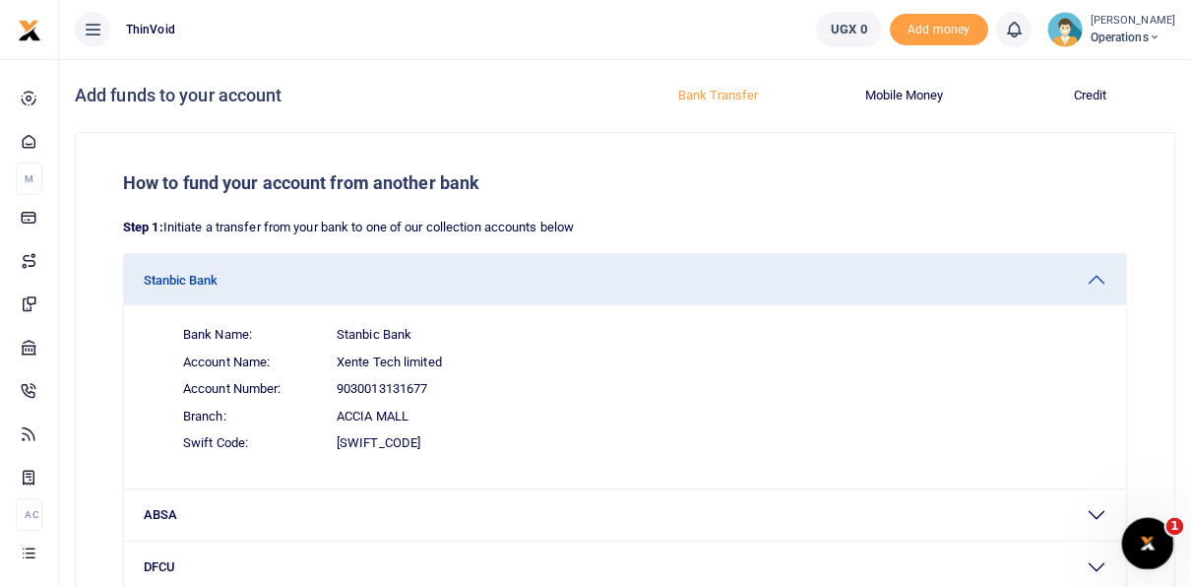
click at [1152, 558] on div "Open Intercom Messenger" at bounding box center [1144, 540] width 65 height 65
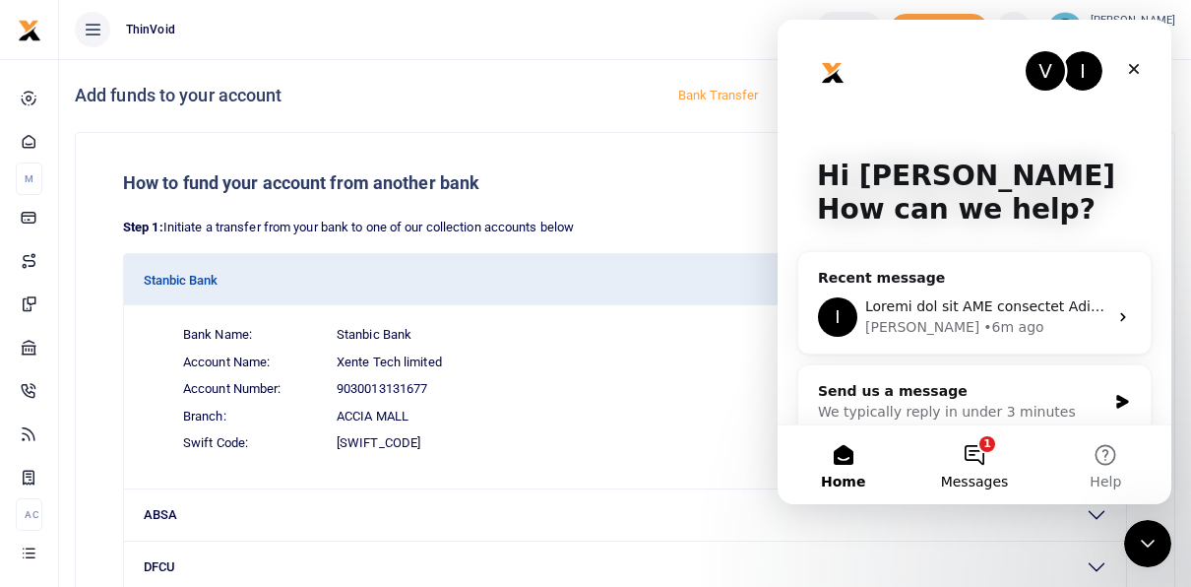
click at [978, 441] on button "1 Messages" at bounding box center [974, 464] width 131 height 79
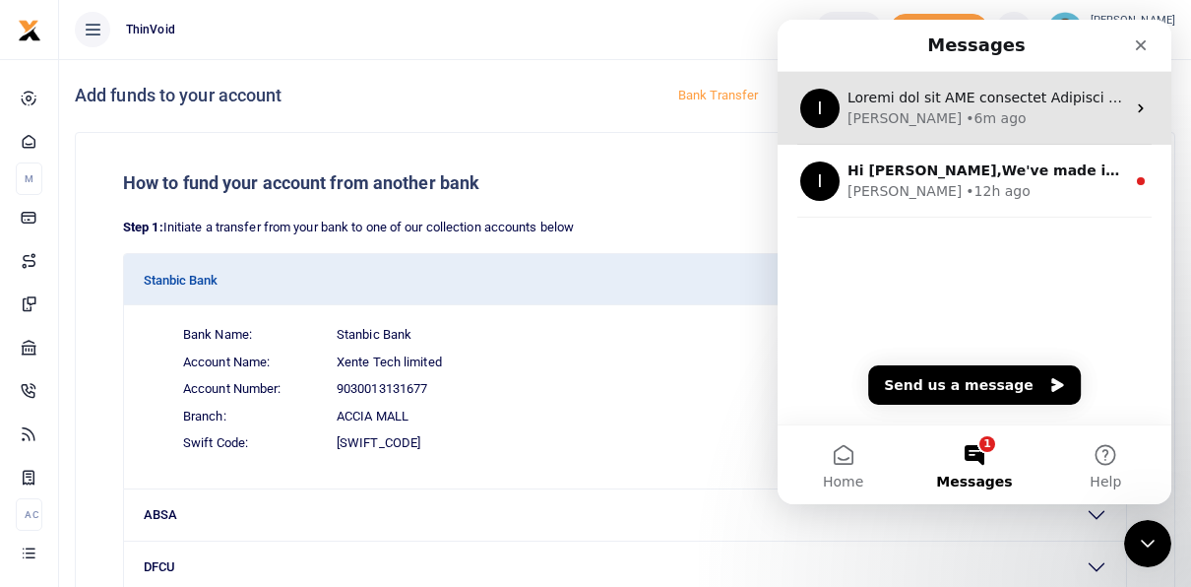
click at [928, 85] on div "I Ibrahim • 6m ago" at bounding box center [975, 108] width 394 height 73
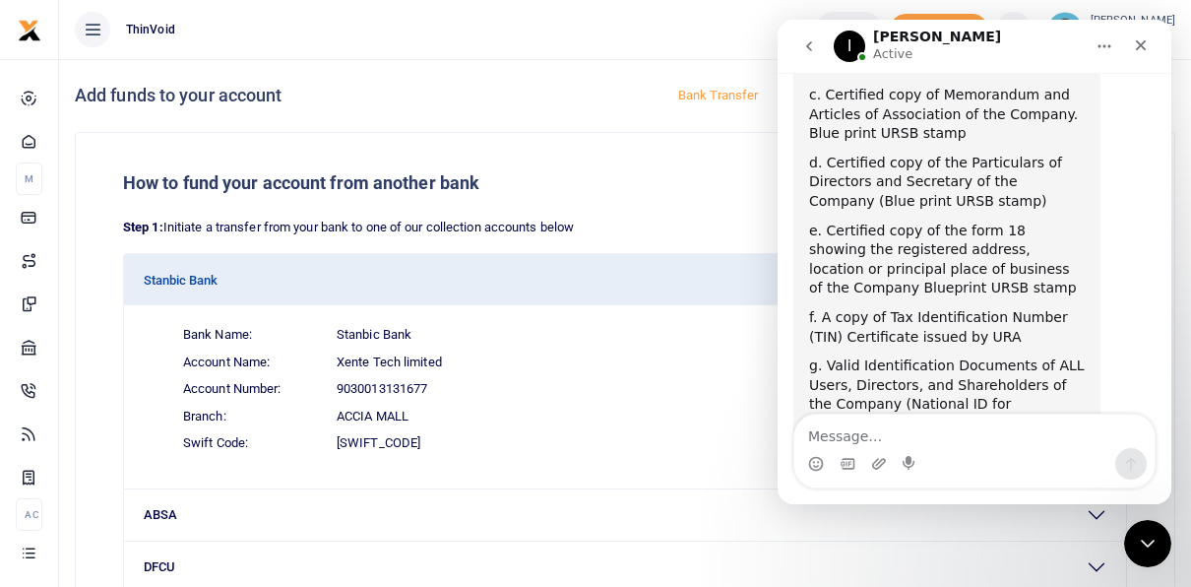
scroll to position [2130, 0]
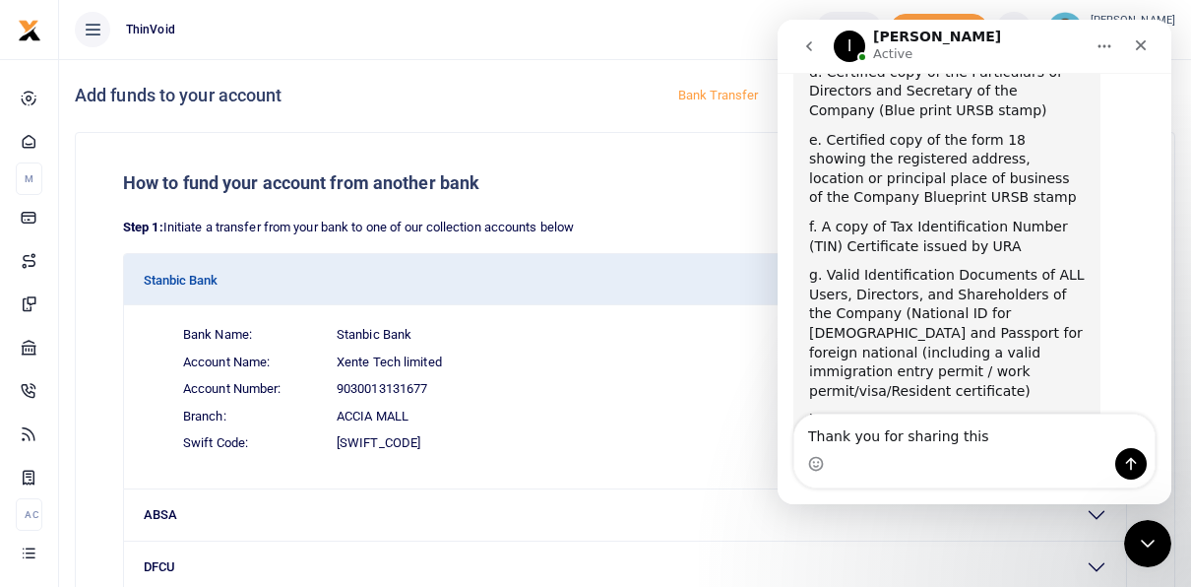
type textarea "Thank you for sharing this."
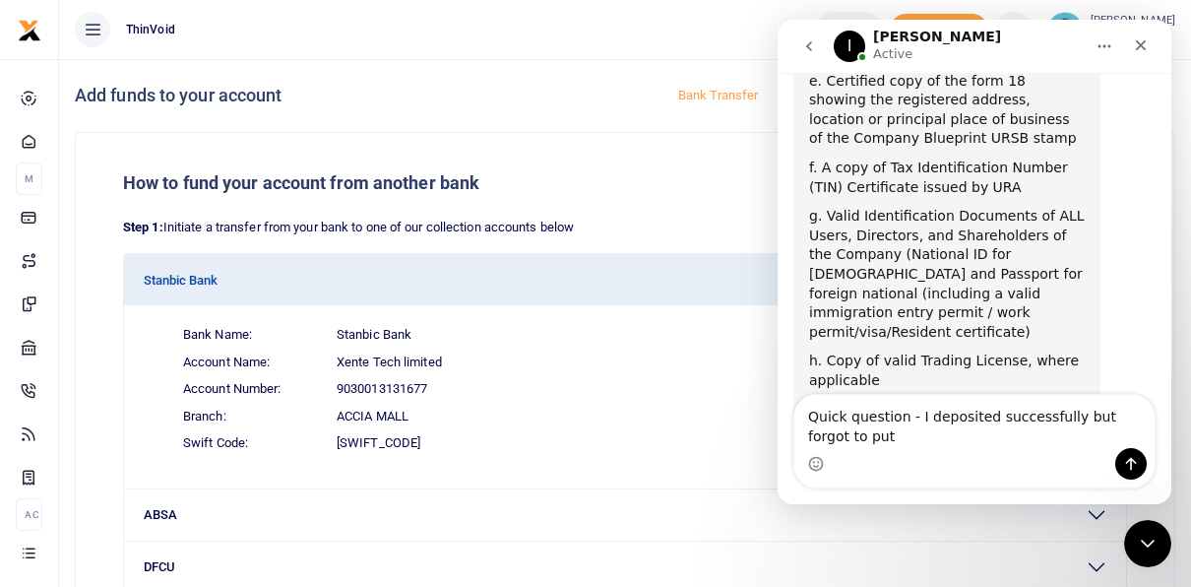
scroll to position [2209, 0]
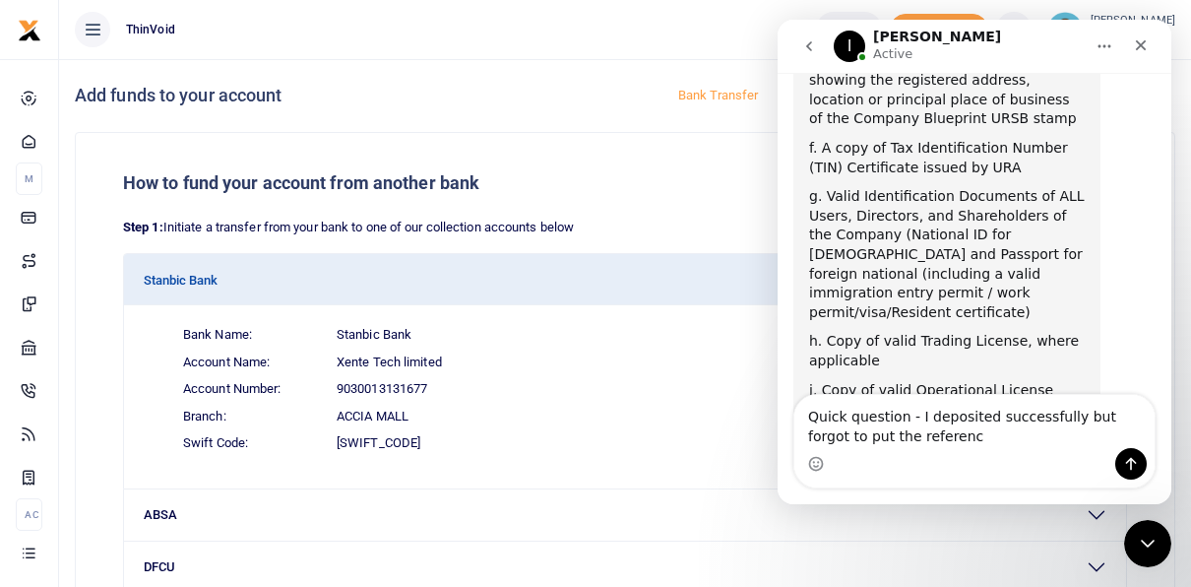
type textarea "Quick question - I deposited successfully but forgot to put the reference"
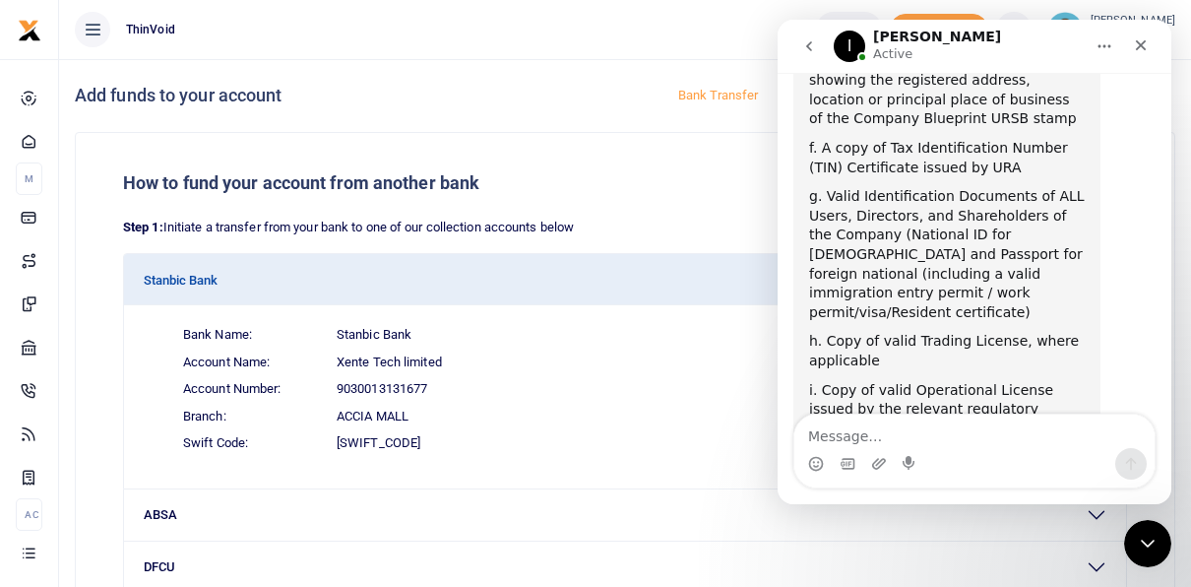
scroll to position [2253, 0]
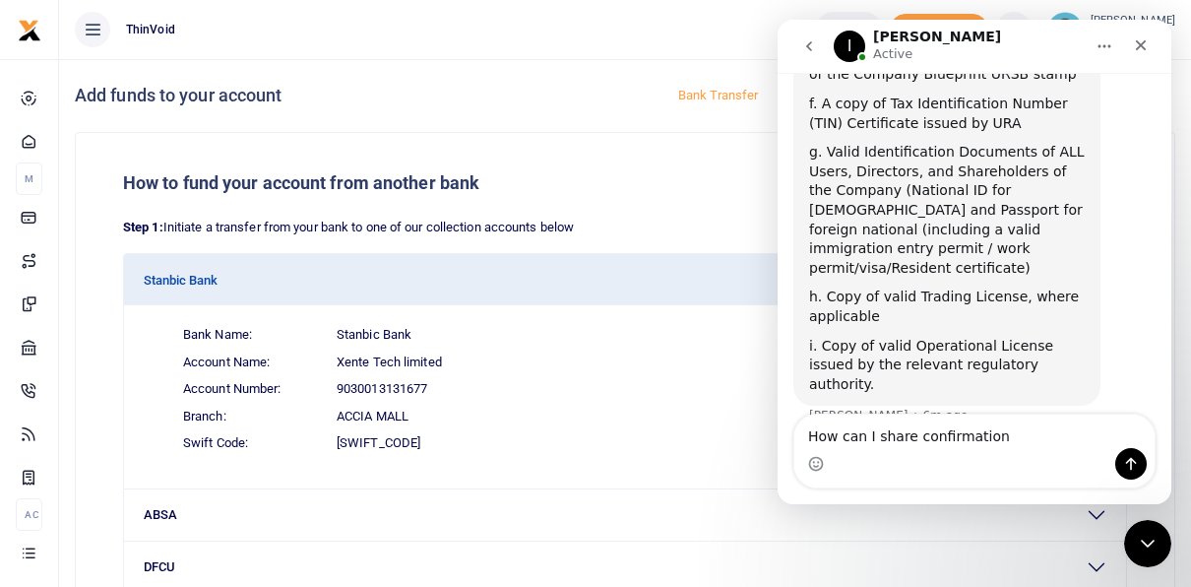
type textarea "How can I share confirmation?"
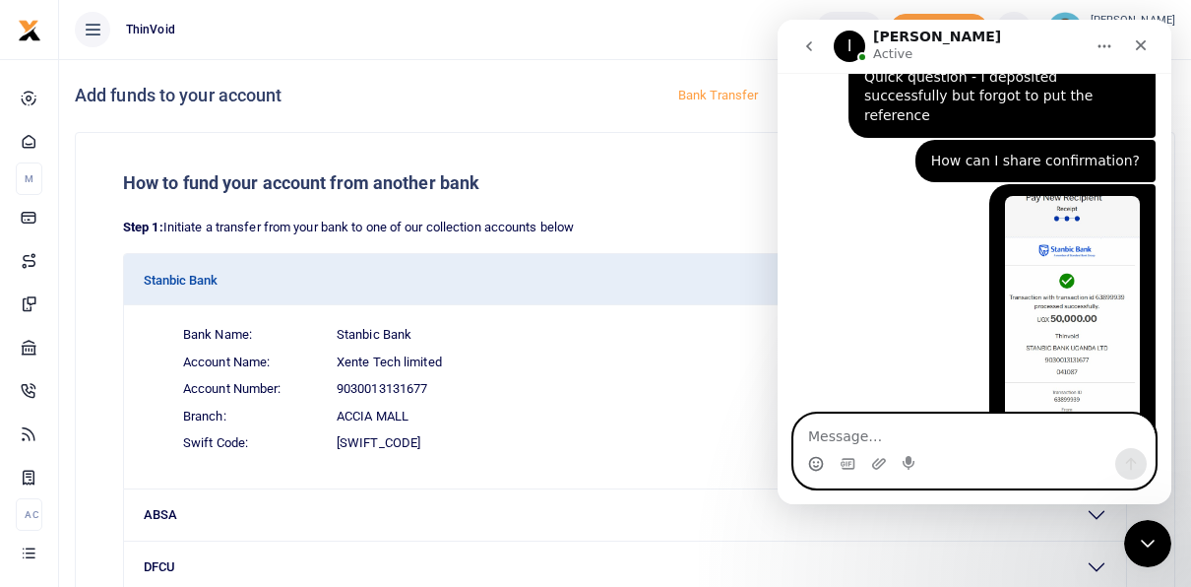
scroll to position [2646, 0]
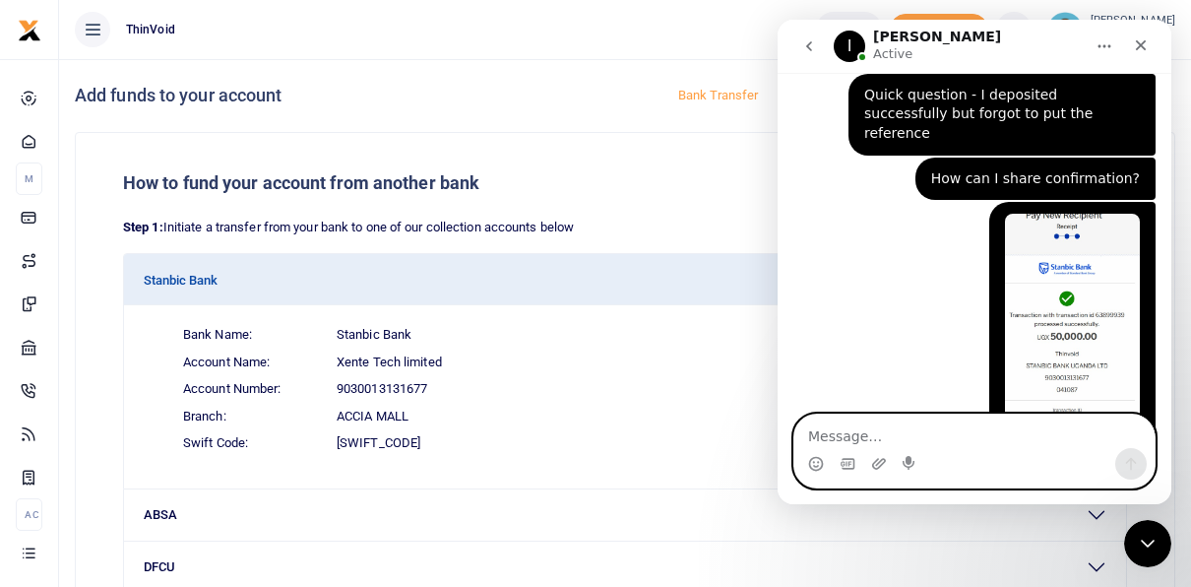
click at [955, 443] on textarea "Message…" at bounding box center [974, 430] width 360 height 33
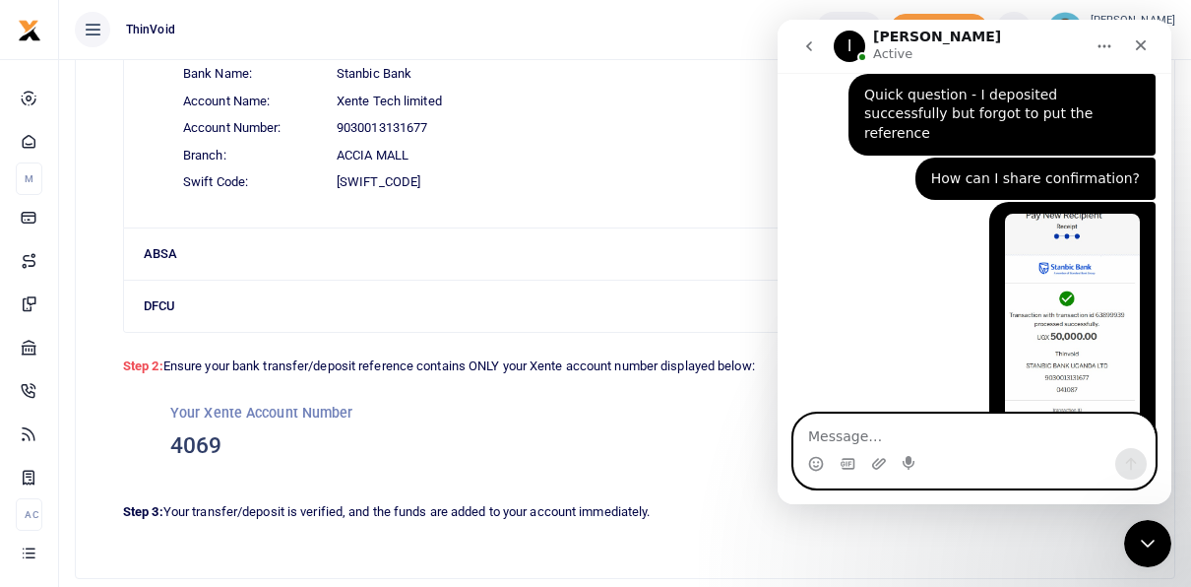
scroll to position [269, 0]
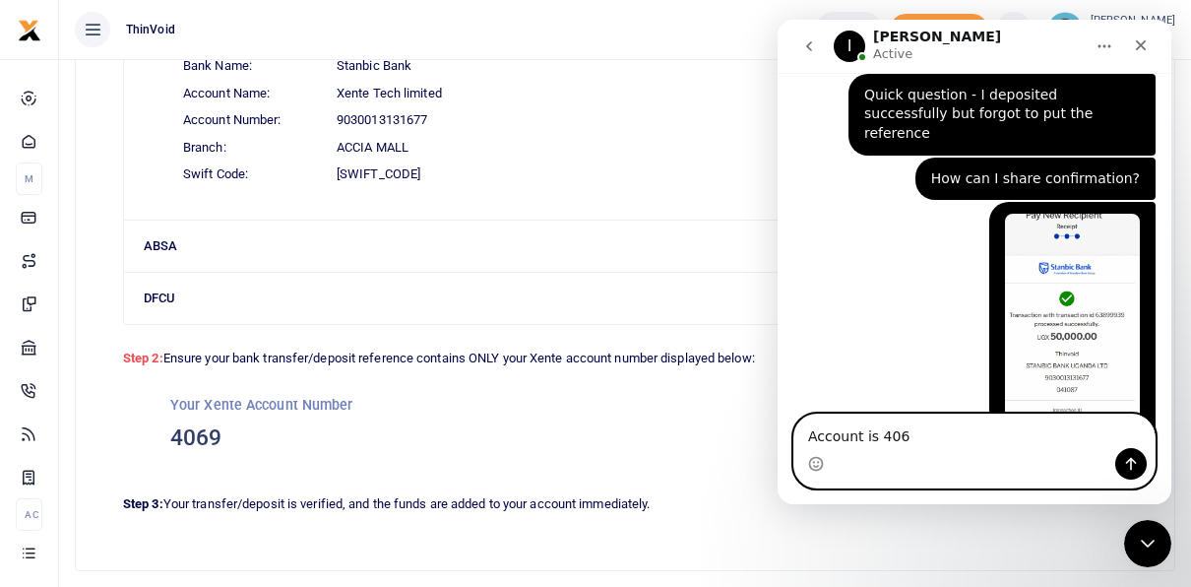
type textarea "Account is 4069"
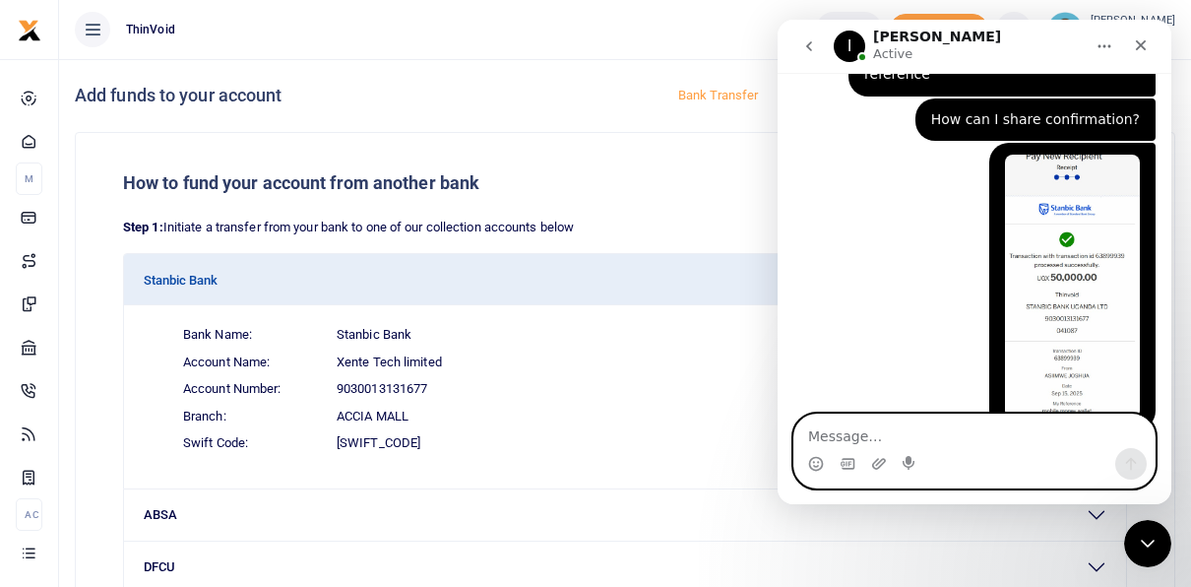
scroll to position [2781, 0]
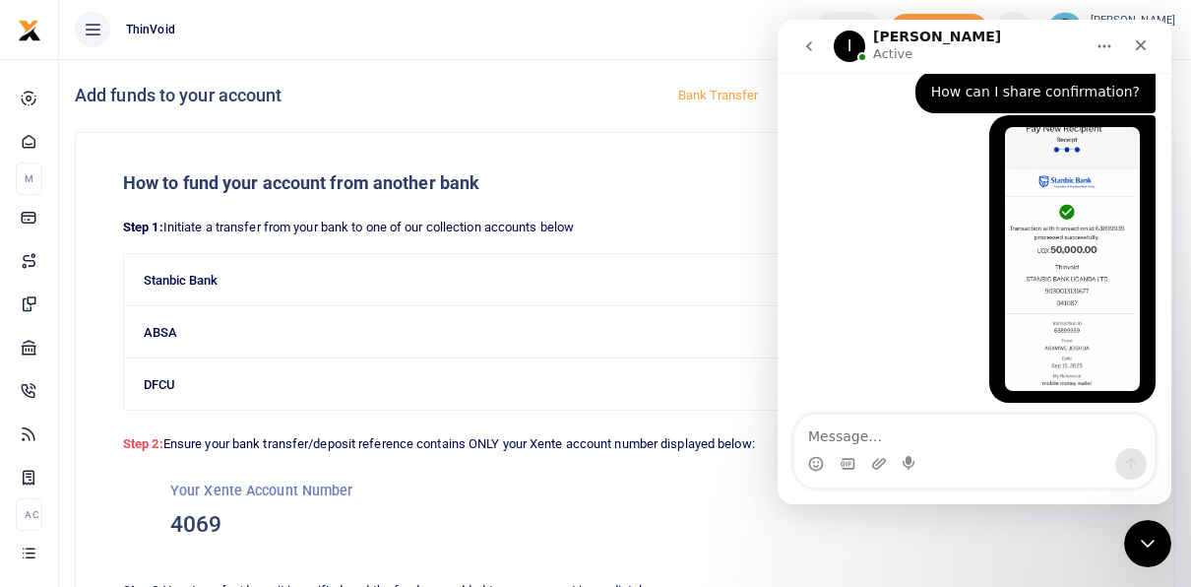
scroll to position [2783, 0]
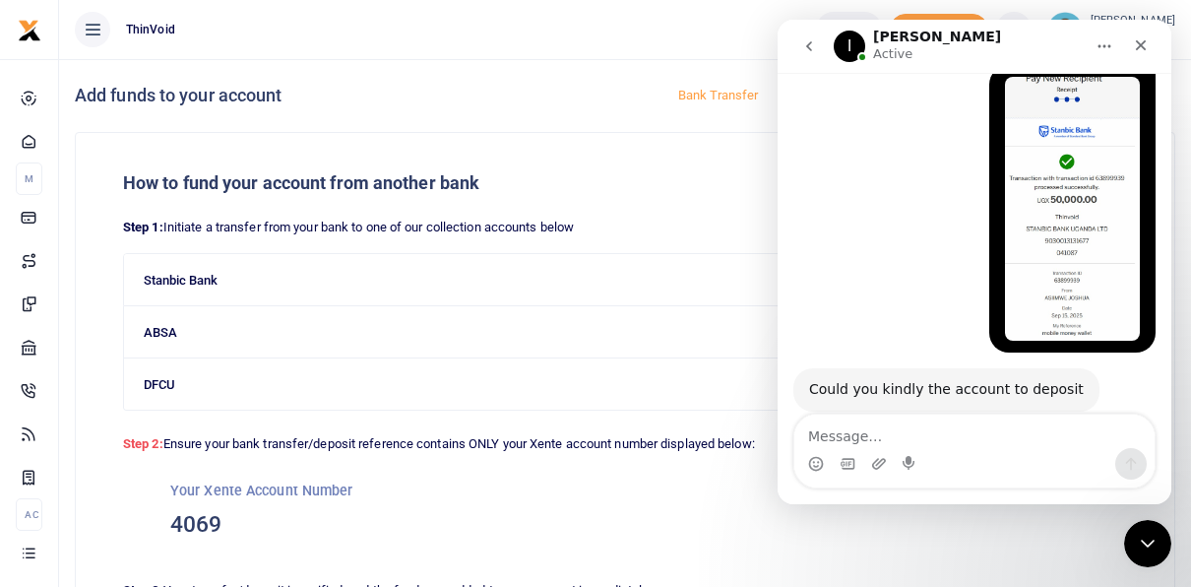
click at [913, 441] on textarea "Message…" at bounding box center [974, 430] width 360 height 33
type textarea "Okay."
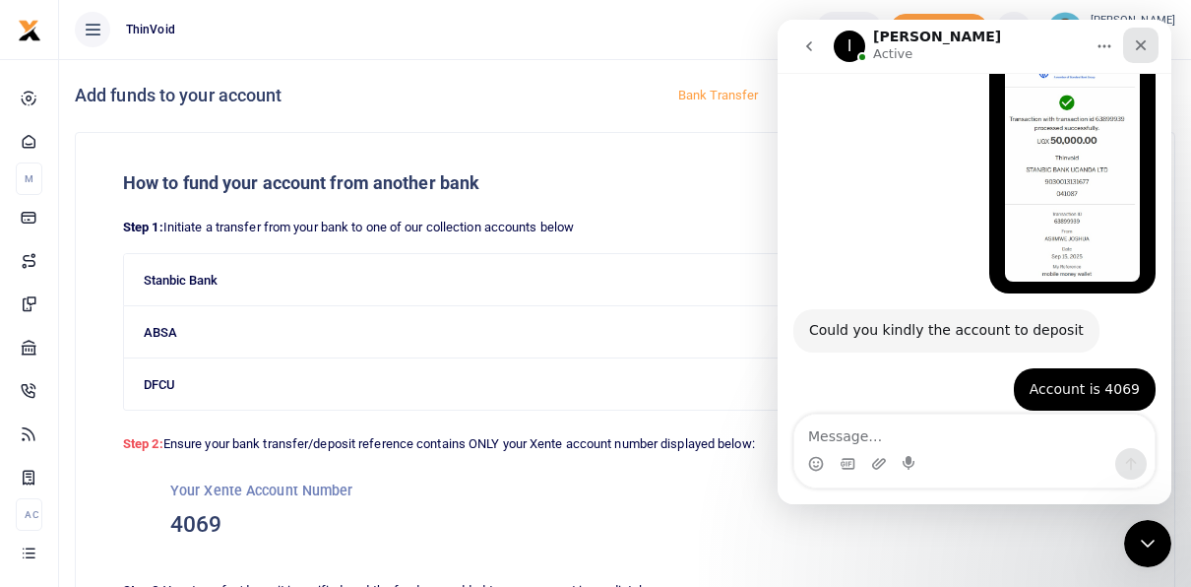
click at [1142, 46] on icon "Close" at bounding box center [1141, 45] width 11 height 11
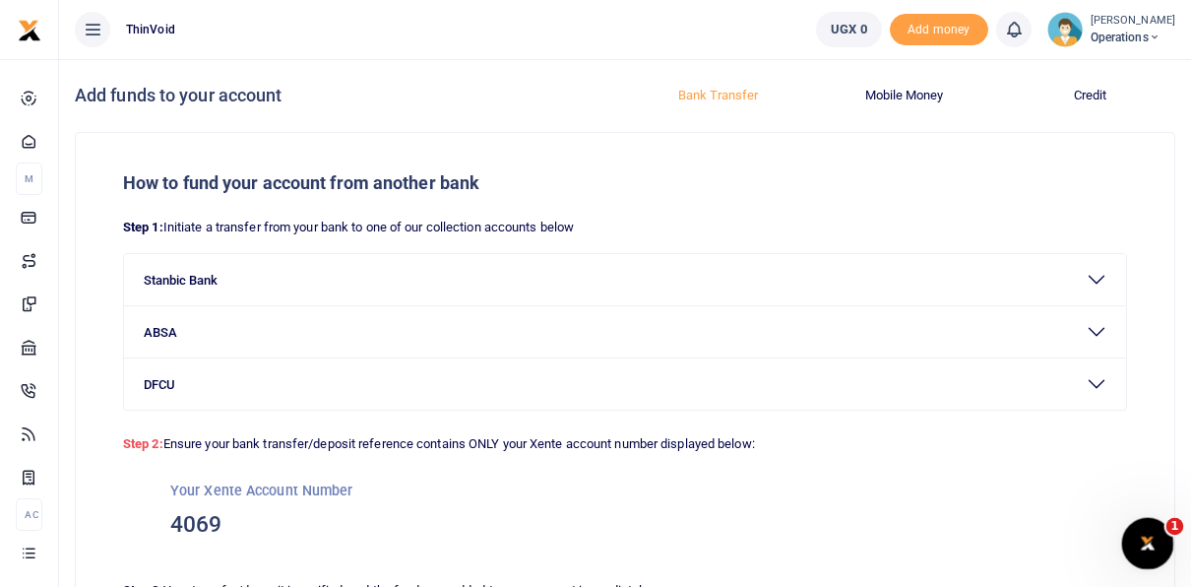
click at [1126, 549] on div "Open Intercom Messenger" at bounding box center [1144, 540] width 65 height 65
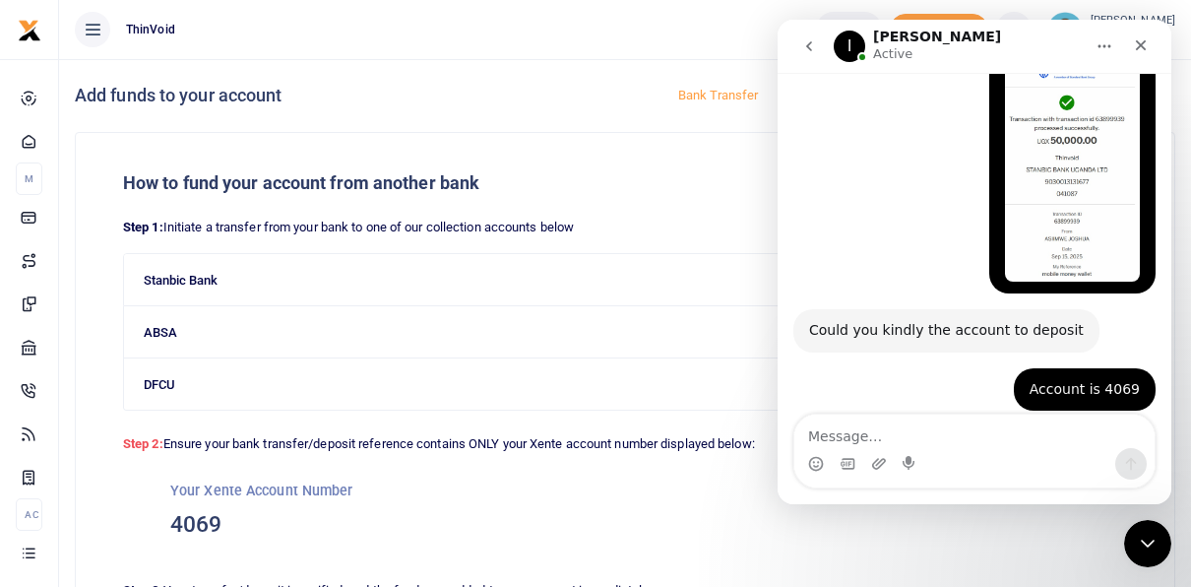
click at [915, 452] on div "Intercom messenger" at bounding box center [911, 463] width 16 height 31
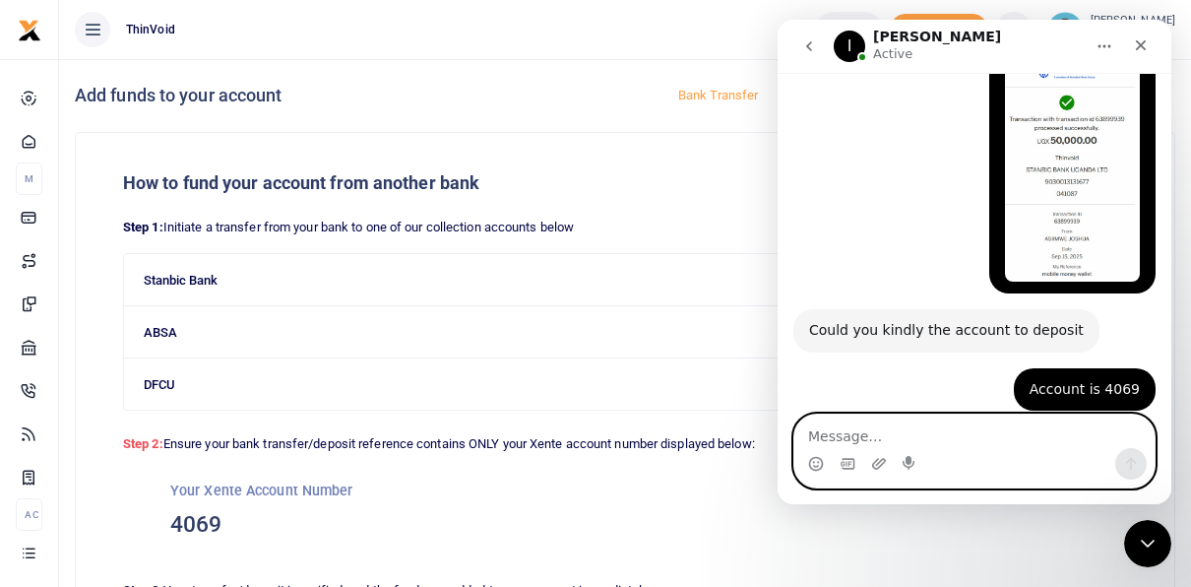
click at [884, 415] on textarea "Message…" at bounding box center [974, 430] width 360 height 33
type textarea "STanding by"
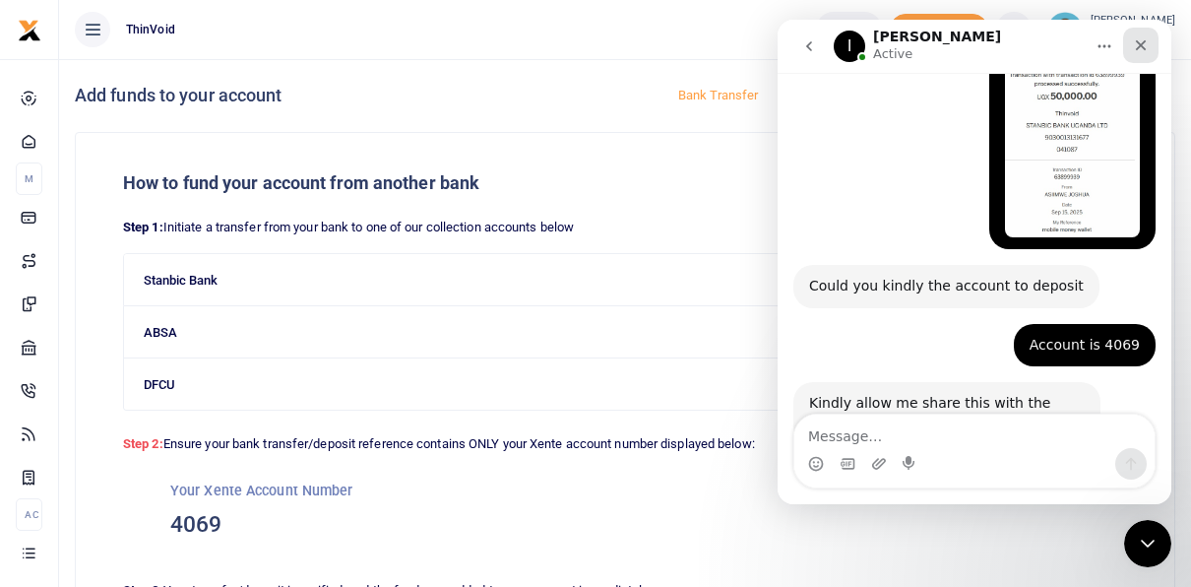
click at [1131, 42] on div "Close" at bounding box center [1140, 45] width 35 height 35
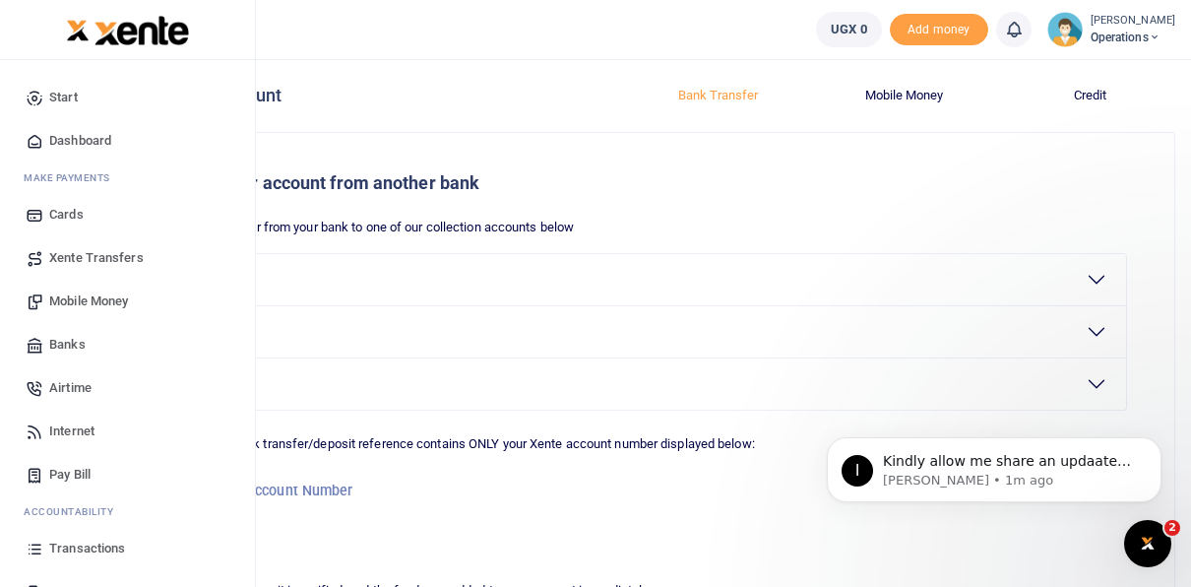
scroll to position [2965, 0]
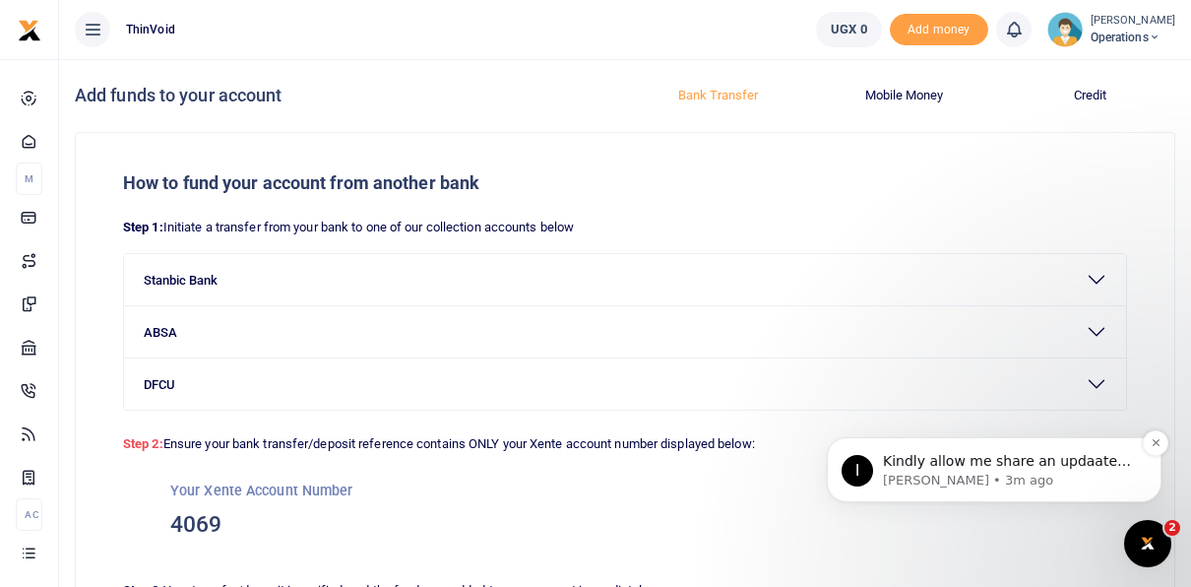
click at [1036, 472] on p "Ibrahim • 3m ago" at bounding box center [1010, 481] width 254 height 18
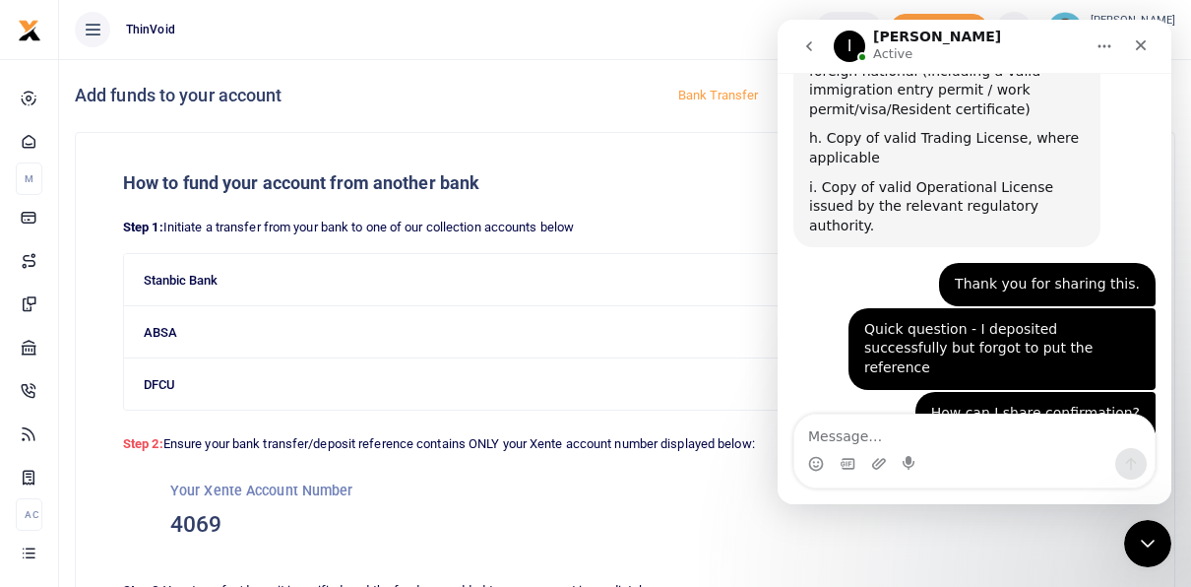
scroll to position [2996, 0]
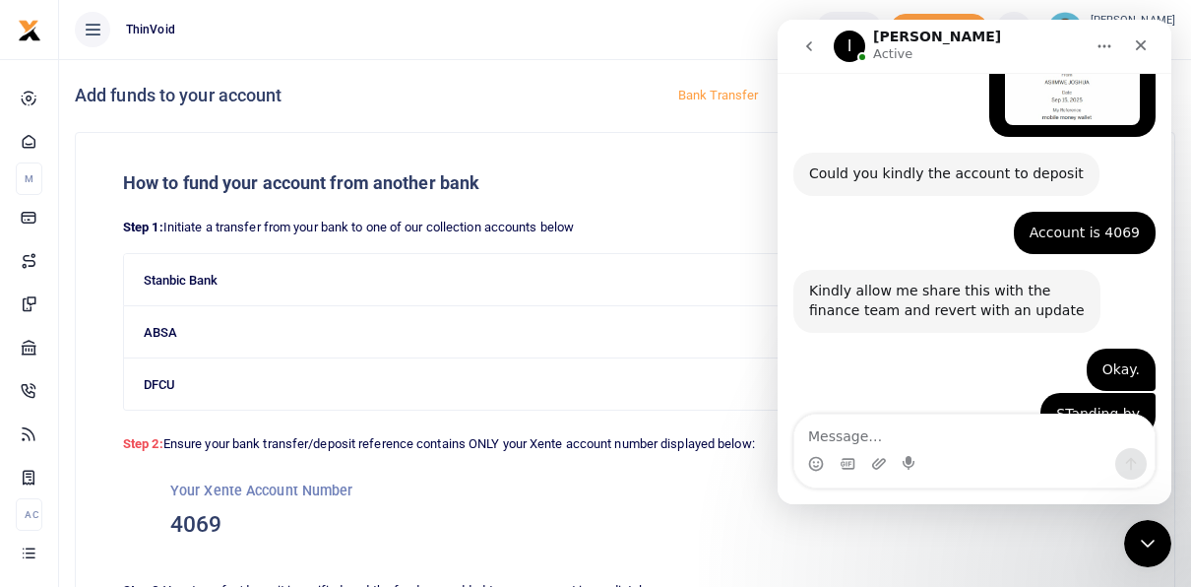
click at [891, 434] on textarea "Message…" at bounding box center [974, 430] width 360 height 33
type textarea "Okay"
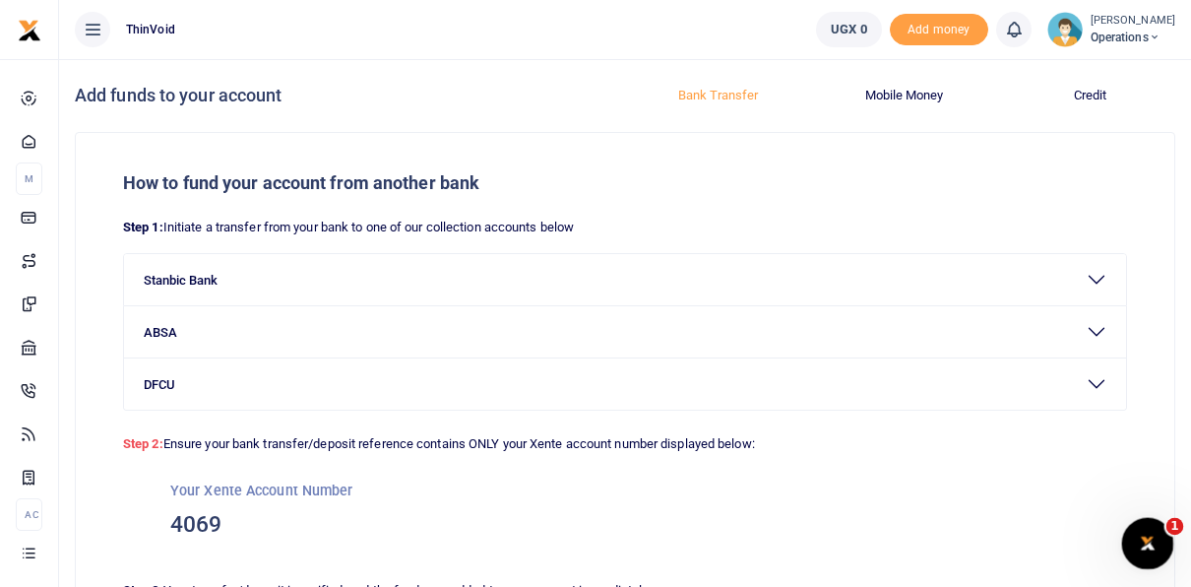
click at [1144, 539] on icon "Open Intercom Messenger" at bounding box center [1145, 541] width 32 height 32
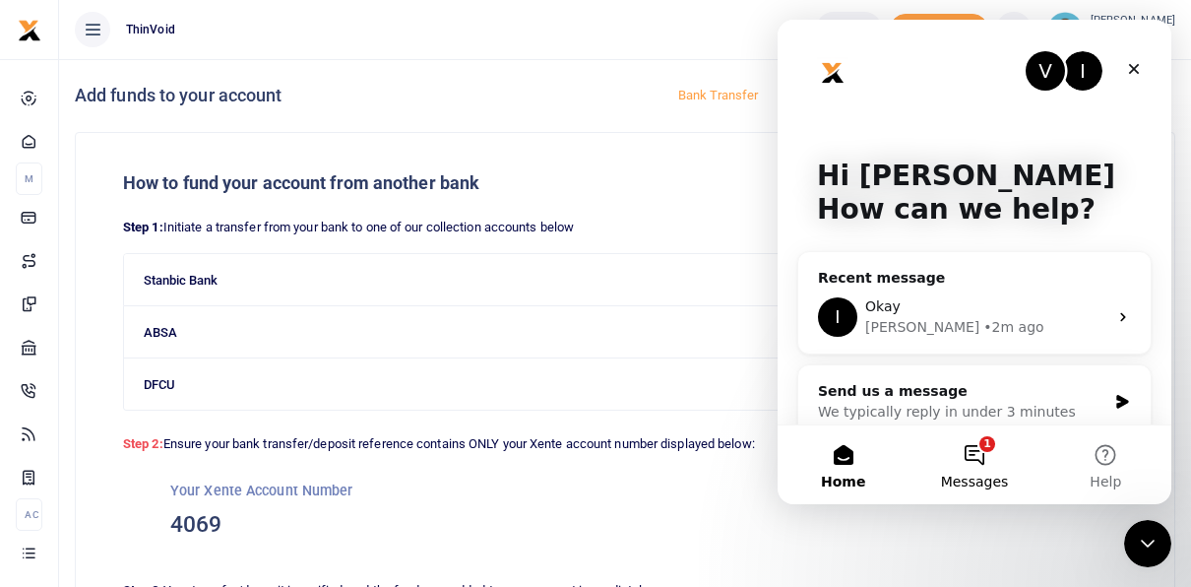
click at [985, 455] on button "1 Messages" at bounding box center [974, 464] width 131 height 79
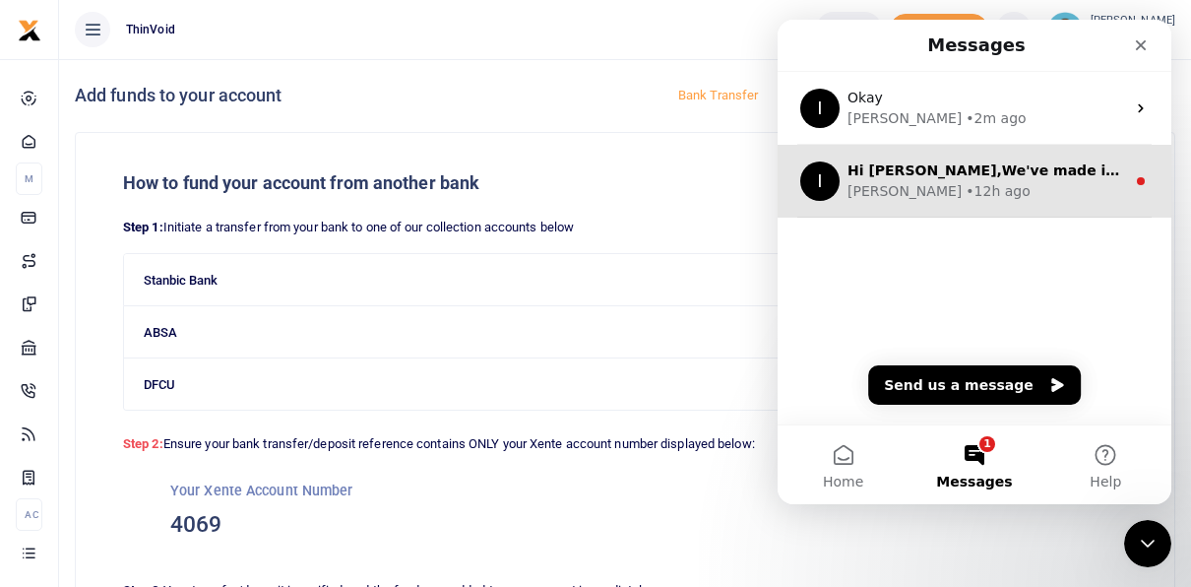
click at [1004, 189] on div "Ibrahim • 12h ago" at bounding box center [987, 191] width 278 height 21
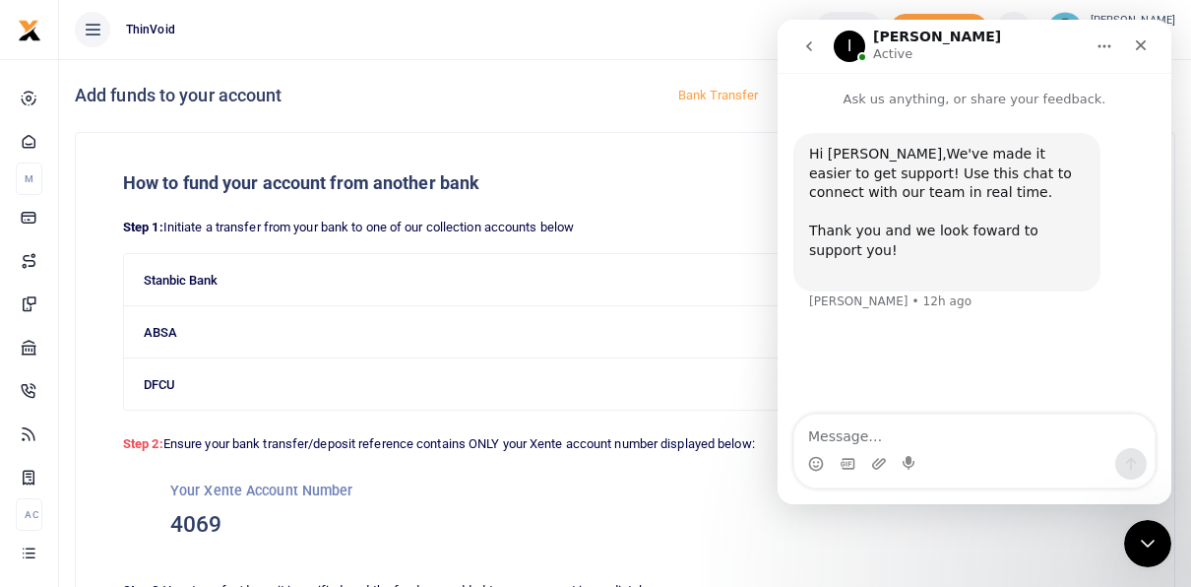
click at [804, 36] on button "go back" at bounding box center [808, 46] width 37 height 37
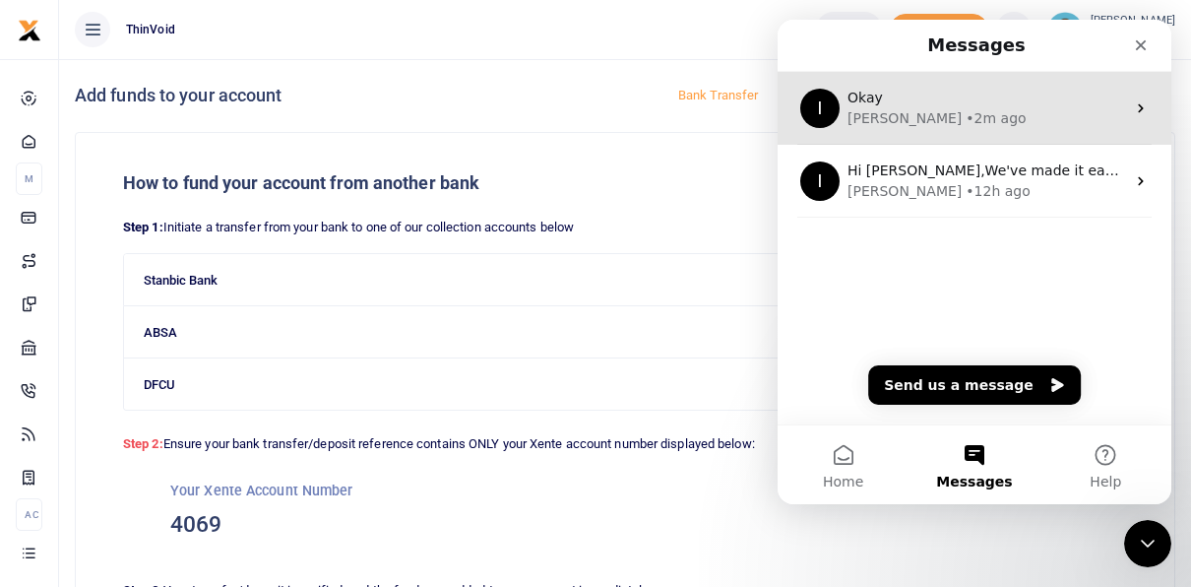
click at [966, 109] on div "• 2m ago" at bounding box center [996, 118] width 60 height 21
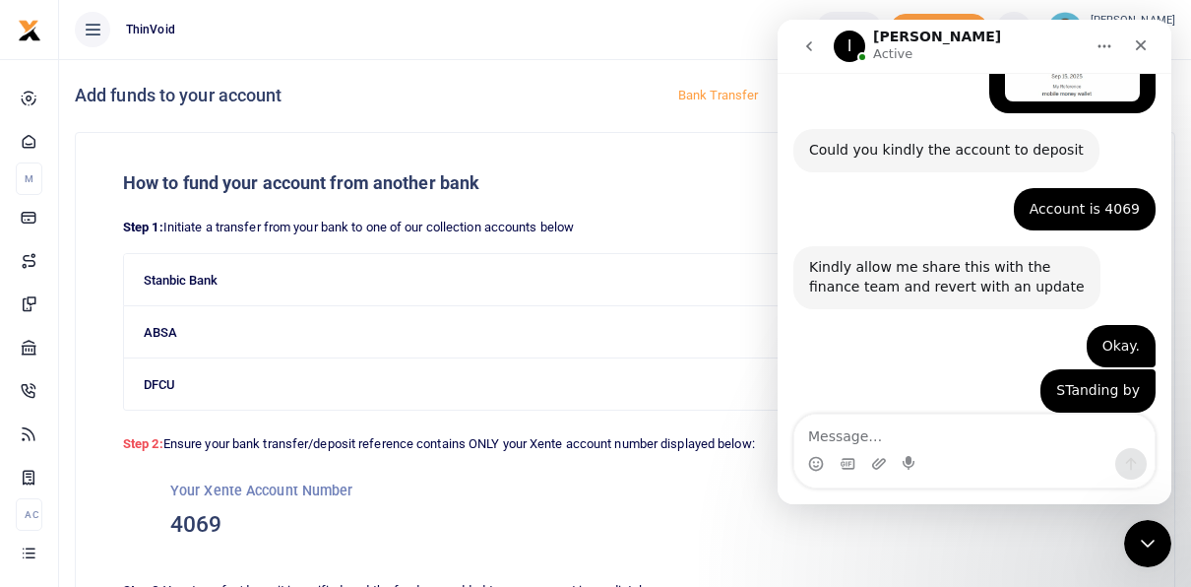
scroll to position [3023, 0]
click at [1146, 43] on icon "Close" at bounding box center [1141, 45] width 16 height 16
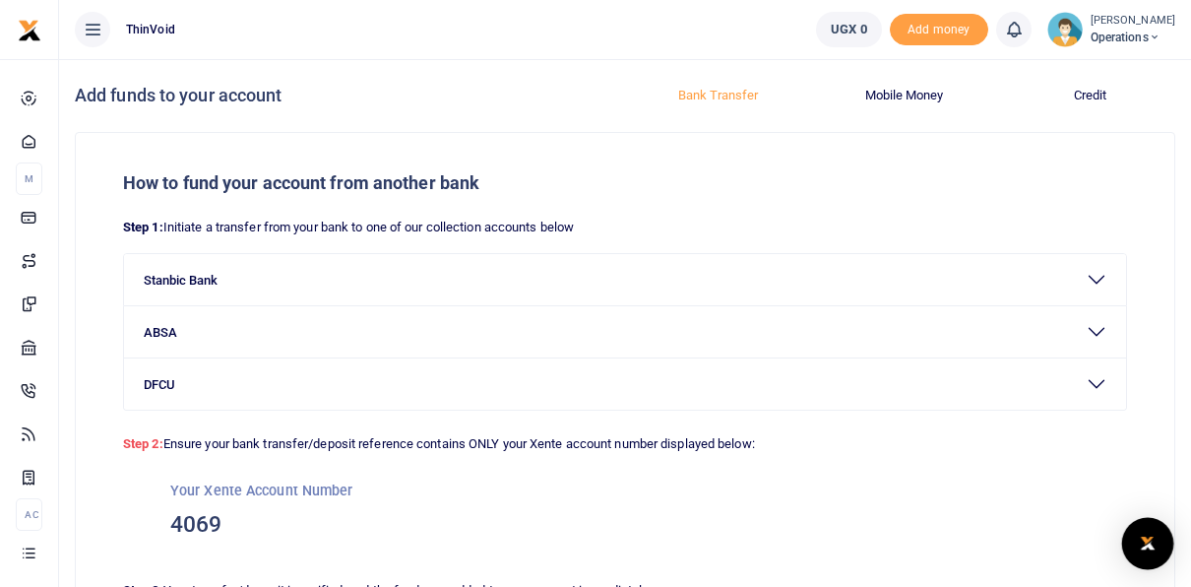
click at [1141, 532] on div "Open Intercom Messenger" at bounding box center [1148, 544] width 52 height 52
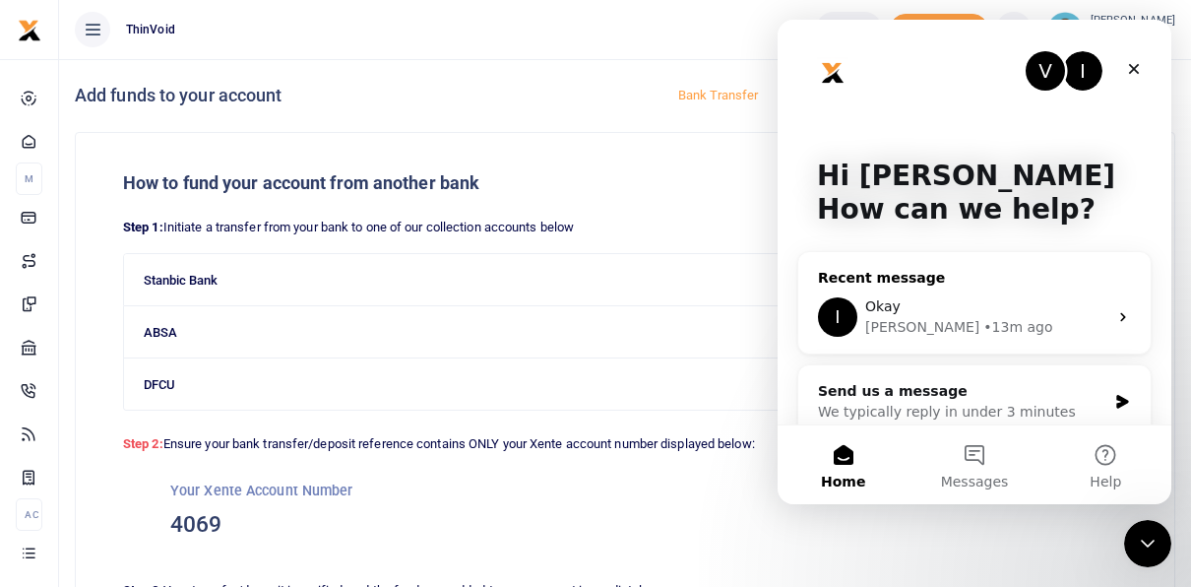
scroll to position [23, 0]
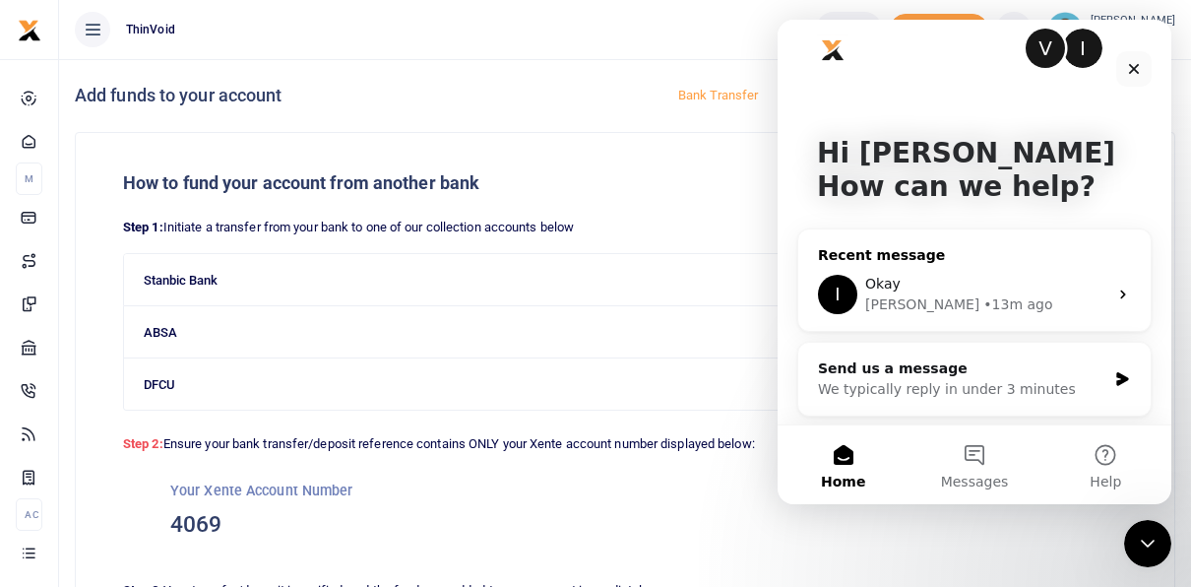
click at [974, 276] on div "Okay" at bounding box center [986, 284] width 242 height 21
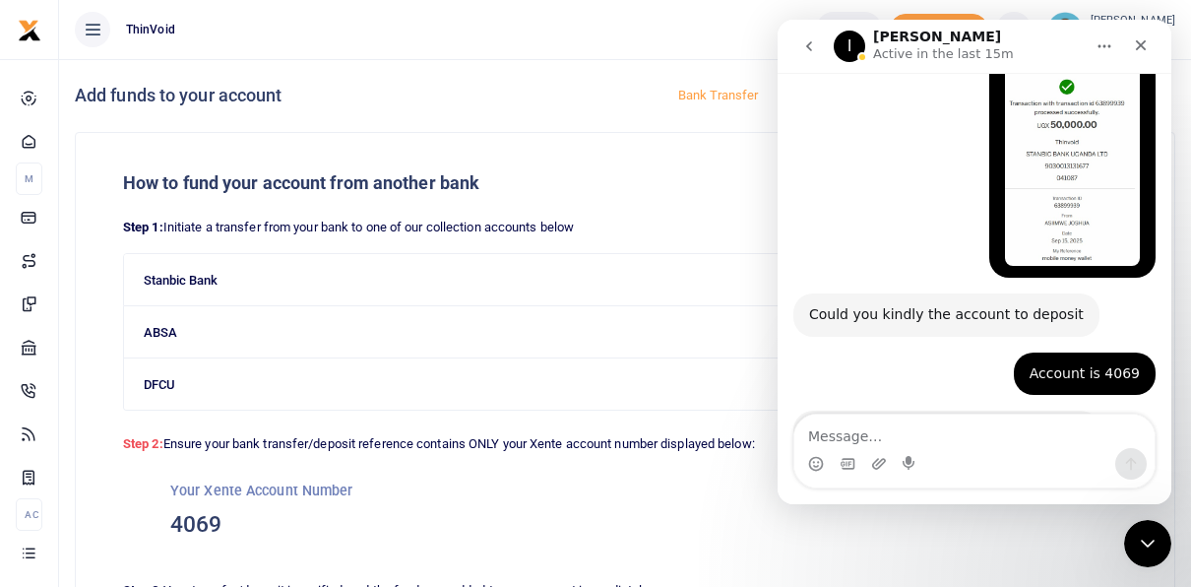
scroll to position [3023, 0]
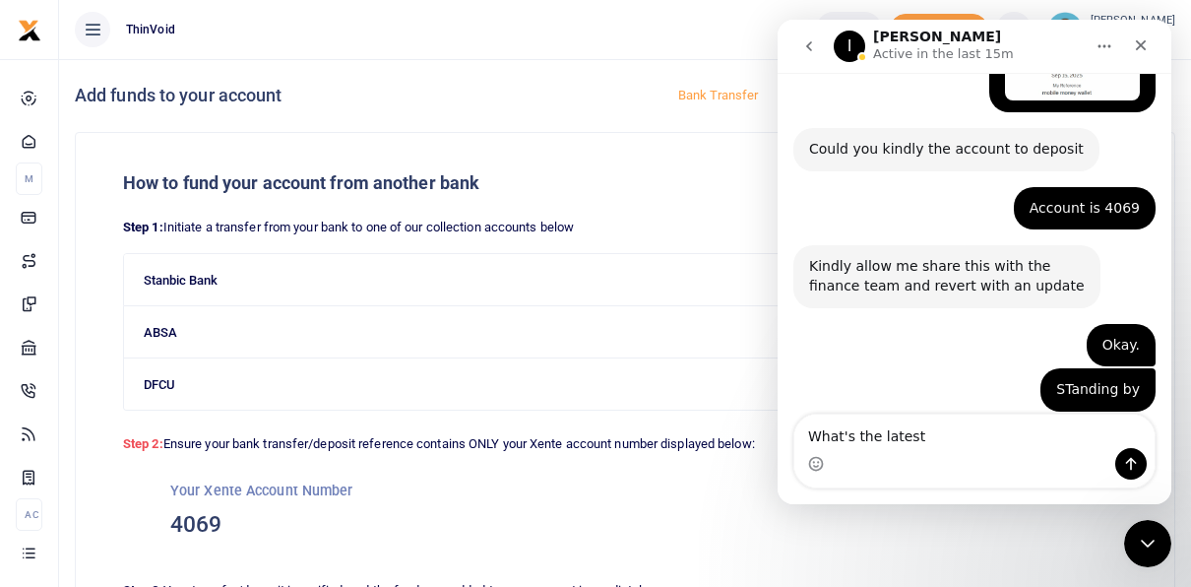
type textarea "What's the latest?"
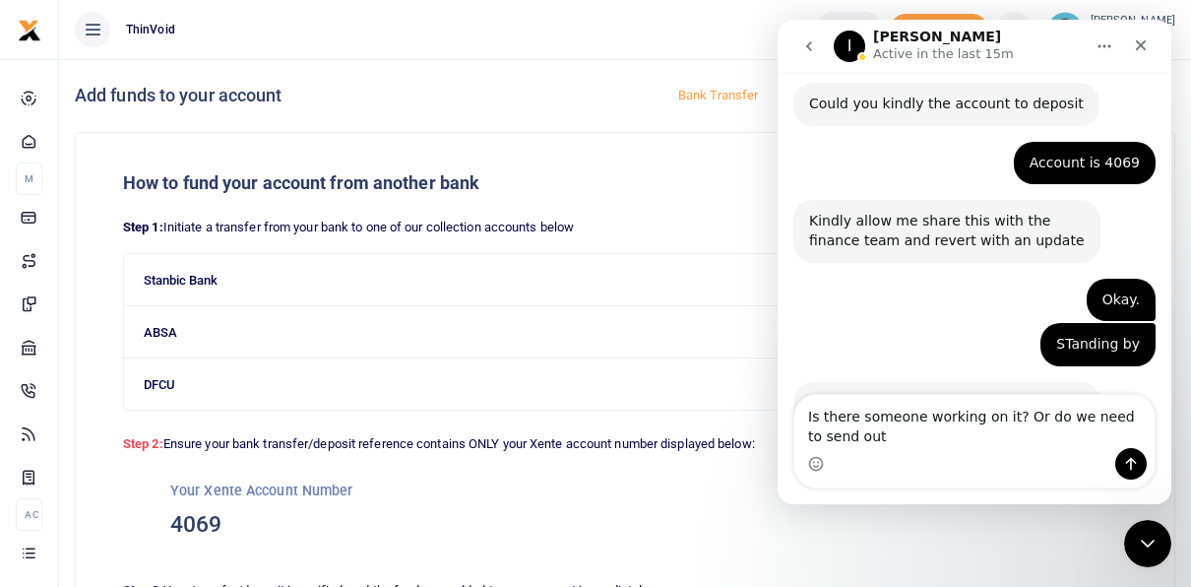
scroll to position [3088, 0]
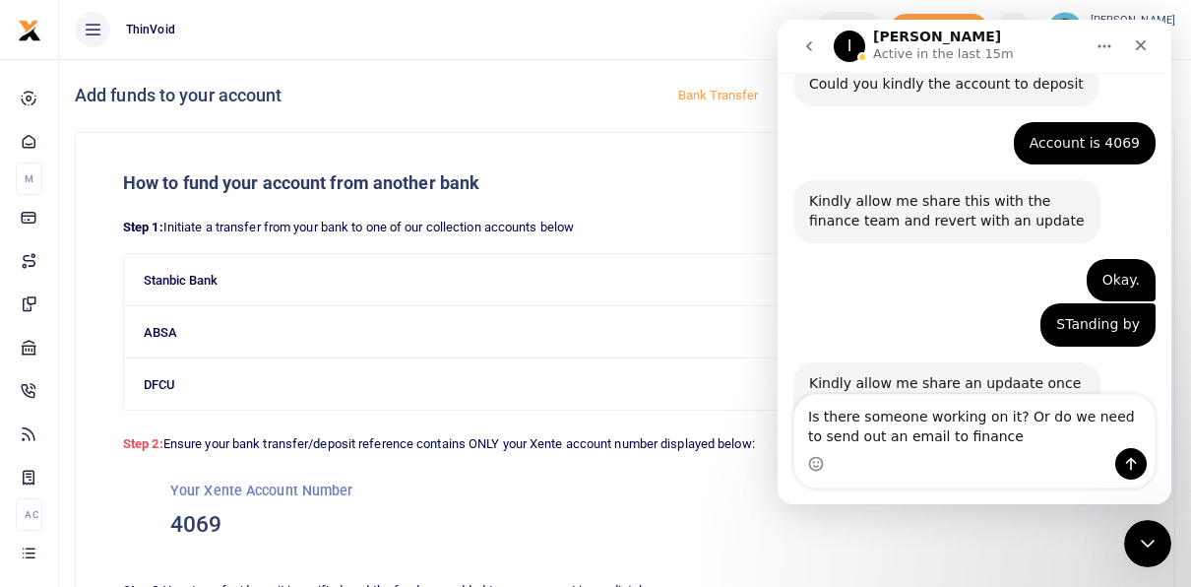
type textarea "Is there someone working on it? Or do we need to send out an email to finance?"
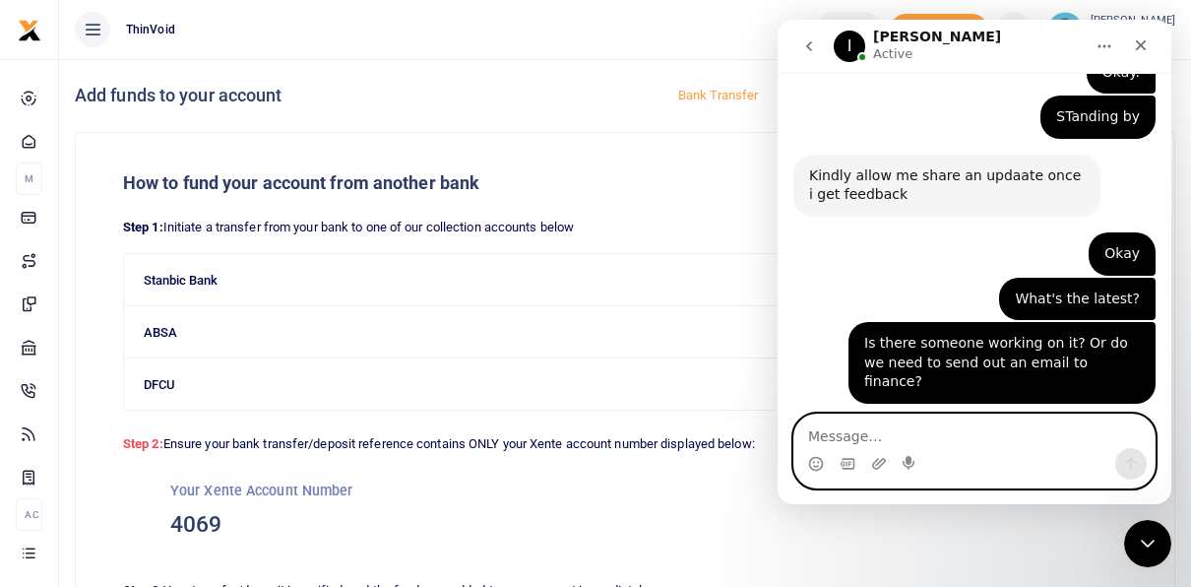
scroll to position [3342, 0]
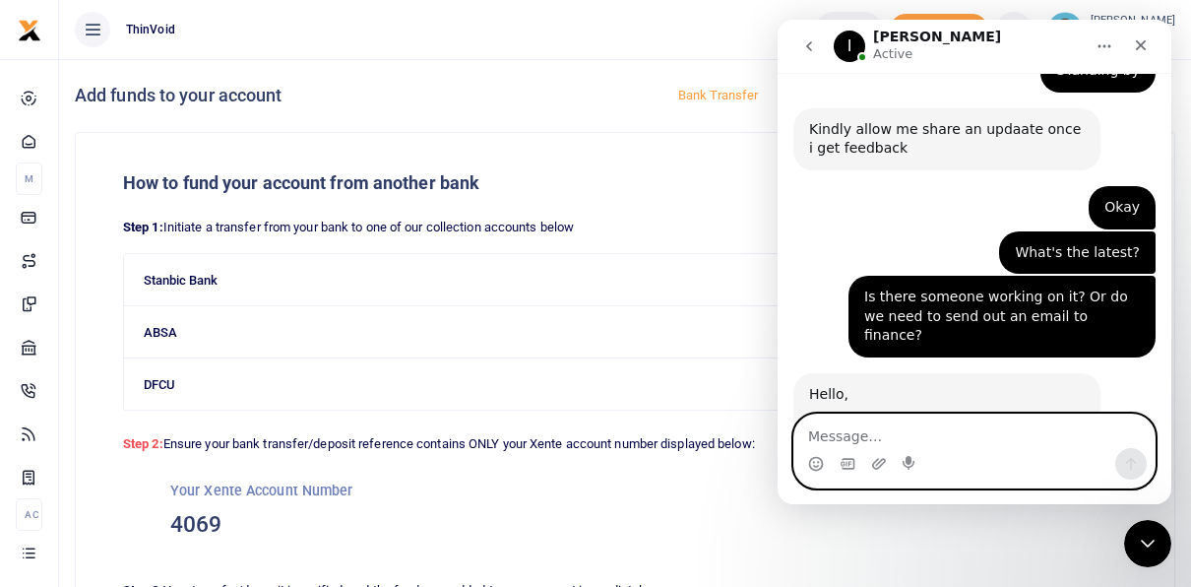
click at [926, 434] on textarea "Message…" at bounding box center [974, 430] width 360 height 33
type textarea "Many thanks."
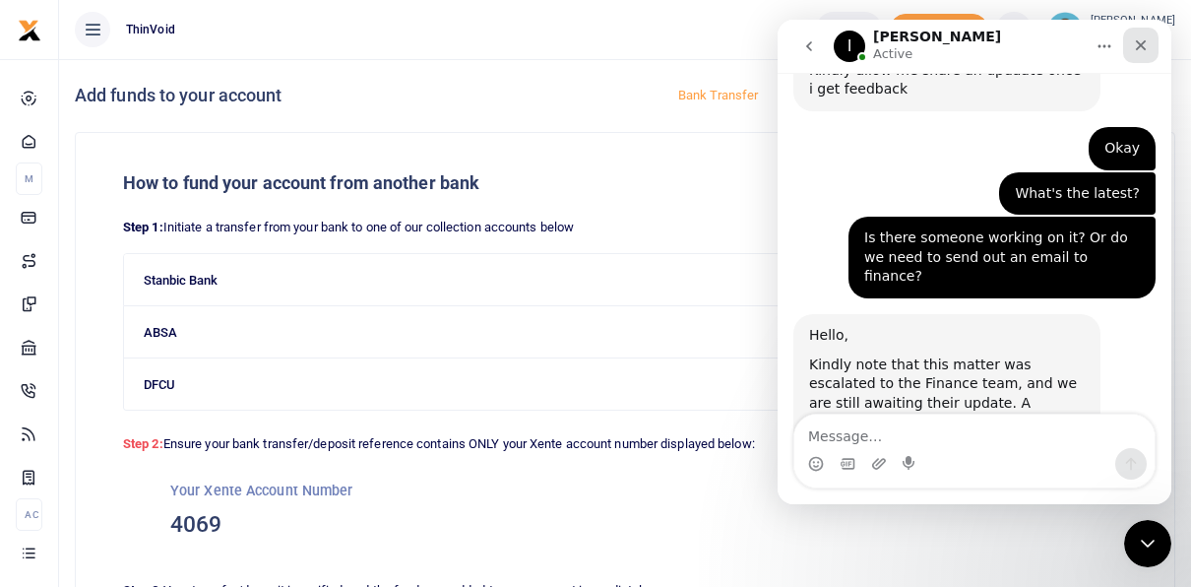
click at [1143, 41] on icon "Close" at bounding box center [1141, 45] width 16 height 16
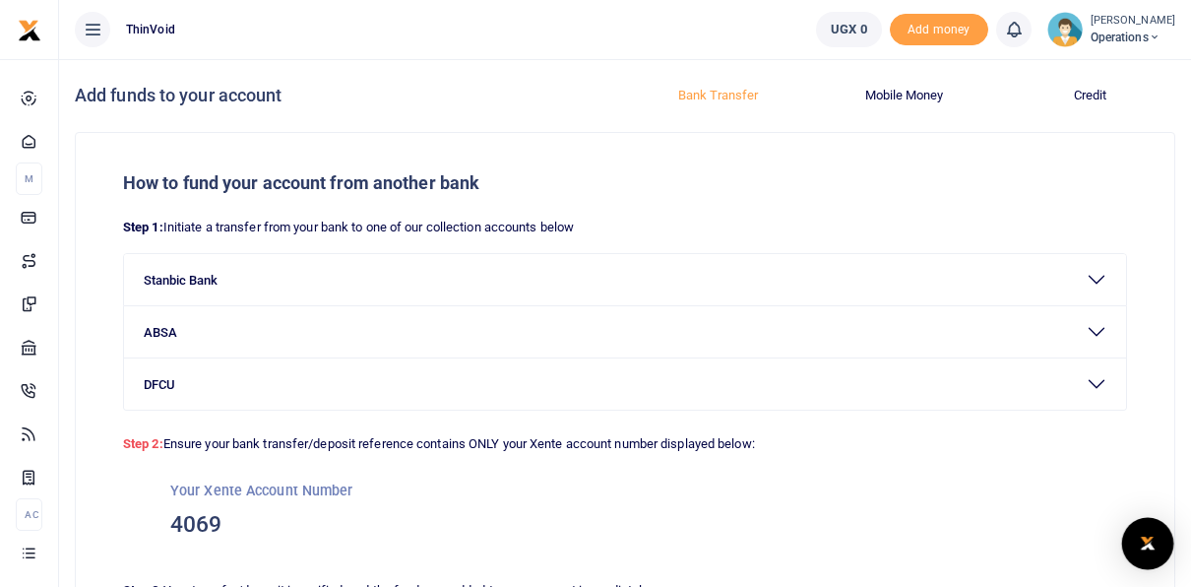
click at [1149, 535] on img "Open Intercom Messenger" at bounding box center [1148, 544] width 26 height 24
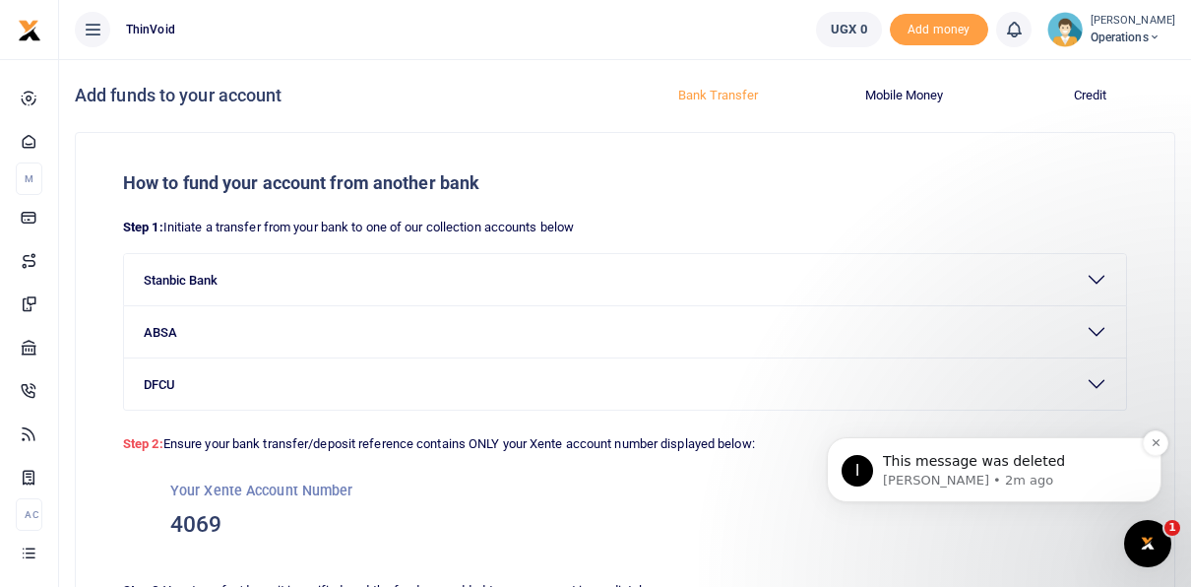
click at [928, 463] on p "This message was deleted" at bounding box center [1010, 462] width 254 height 20
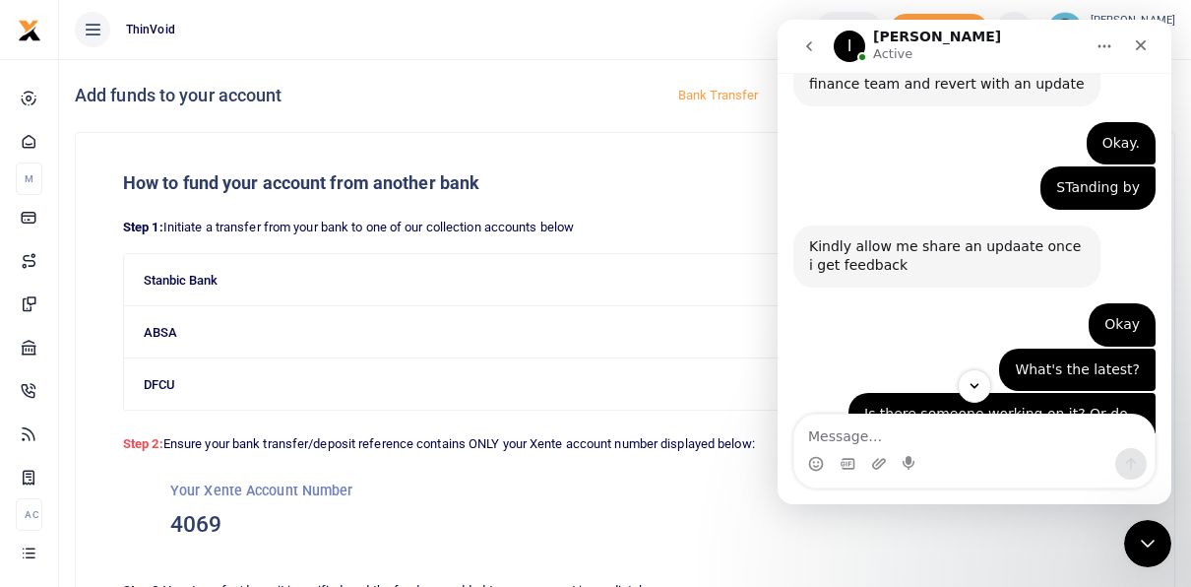
scroll to position [3459, 0]
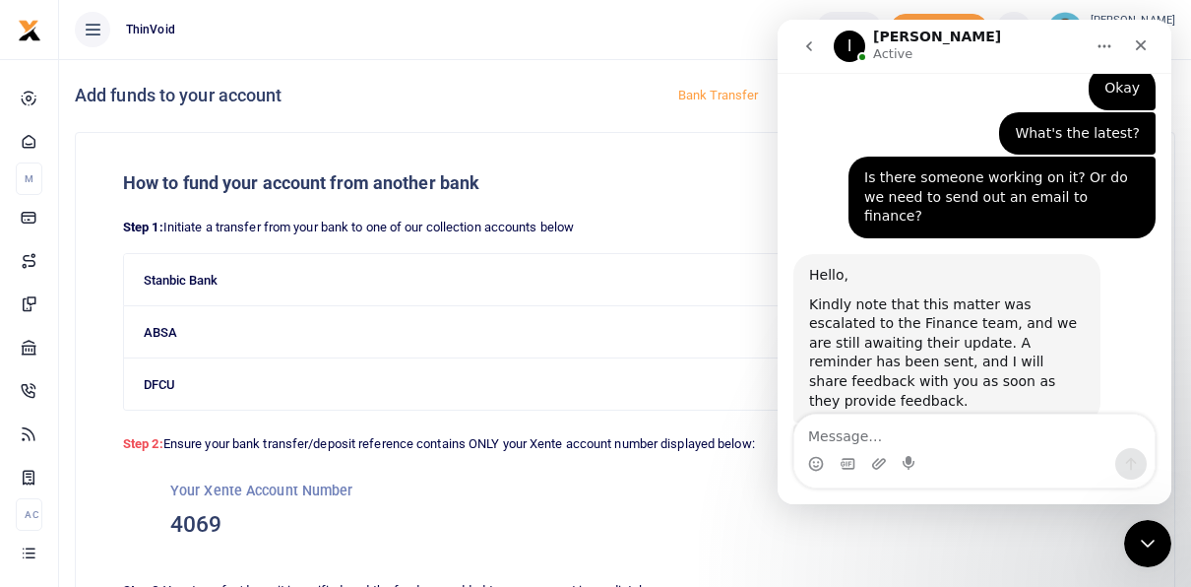
click at [881, 439] on textarea "Message…" at bounding box center [974, 430] width 360 height 33
type textarea "HI [PERSON_NAME]"
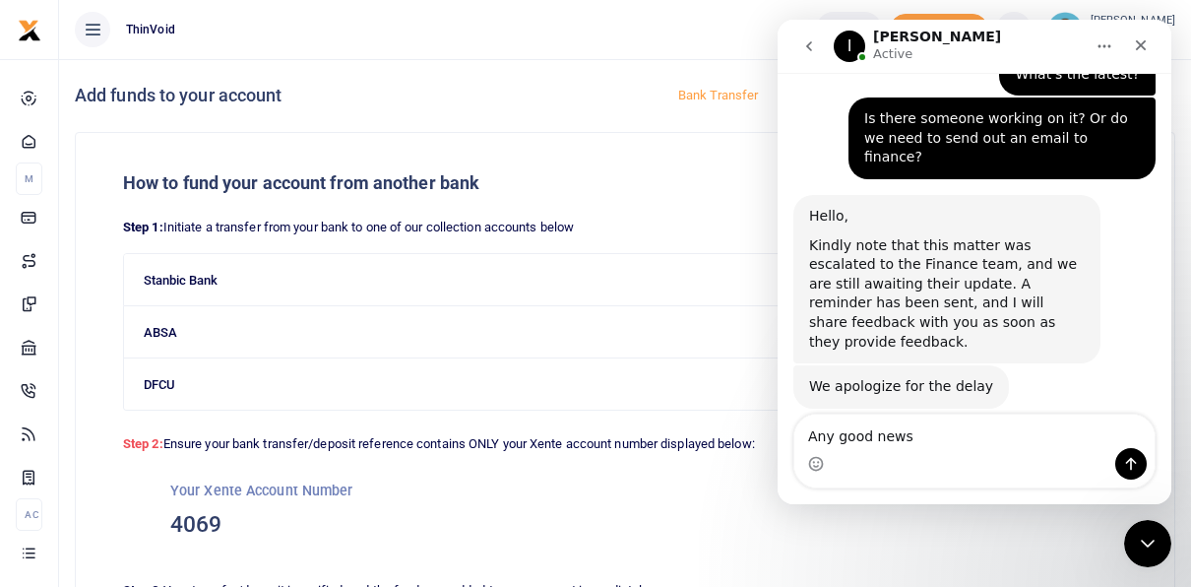
type textarea "Any good news?"
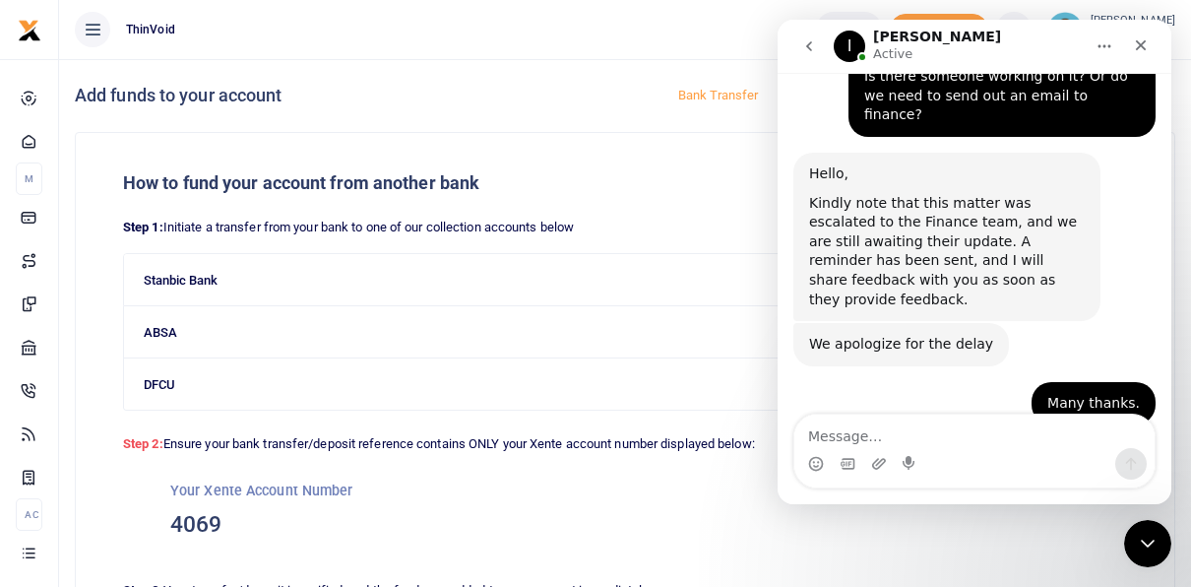
scroll to position [3563, 0]
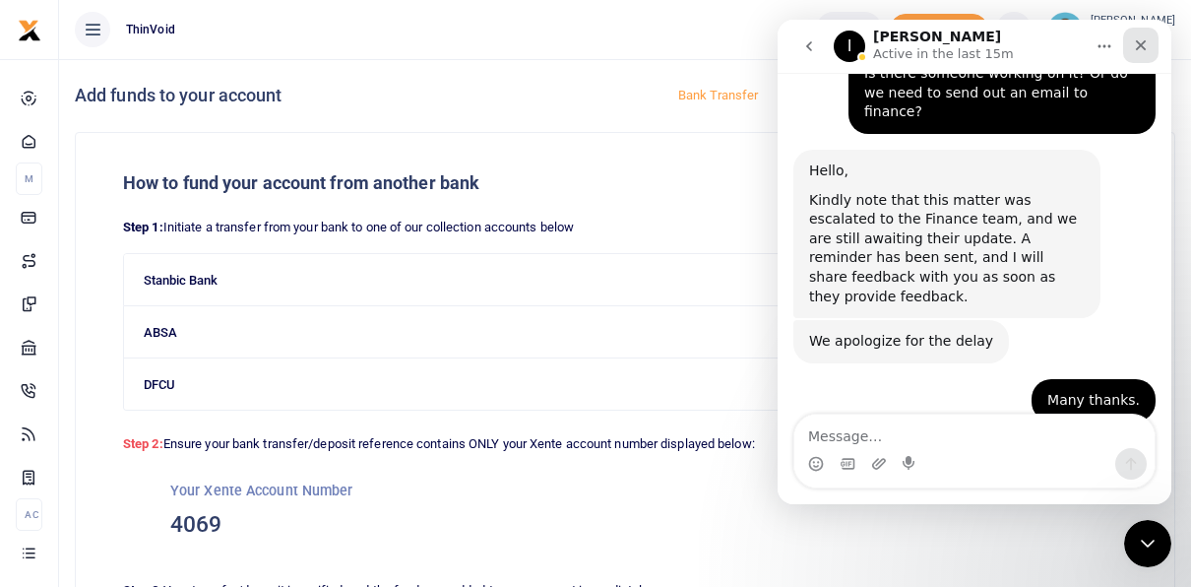
click at [1141, 35] on div "Close" at bounding box center [1140, 45] width 35 height 35
